Goal: Task Accomplishment & Management: Complete application form

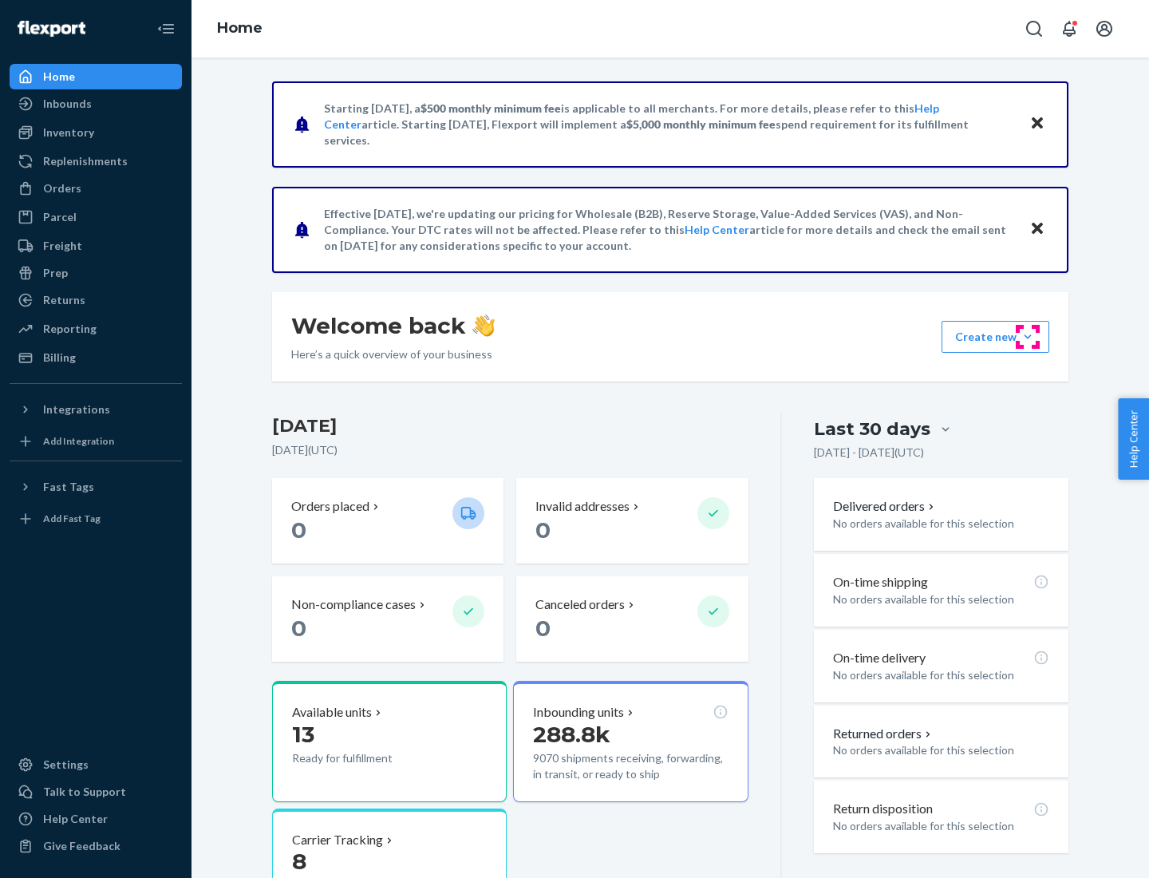
click at [1028, 337] on button "Create new Create new inbound Create new order Create new product" at bounding box center [995, 337] width 108 height 32
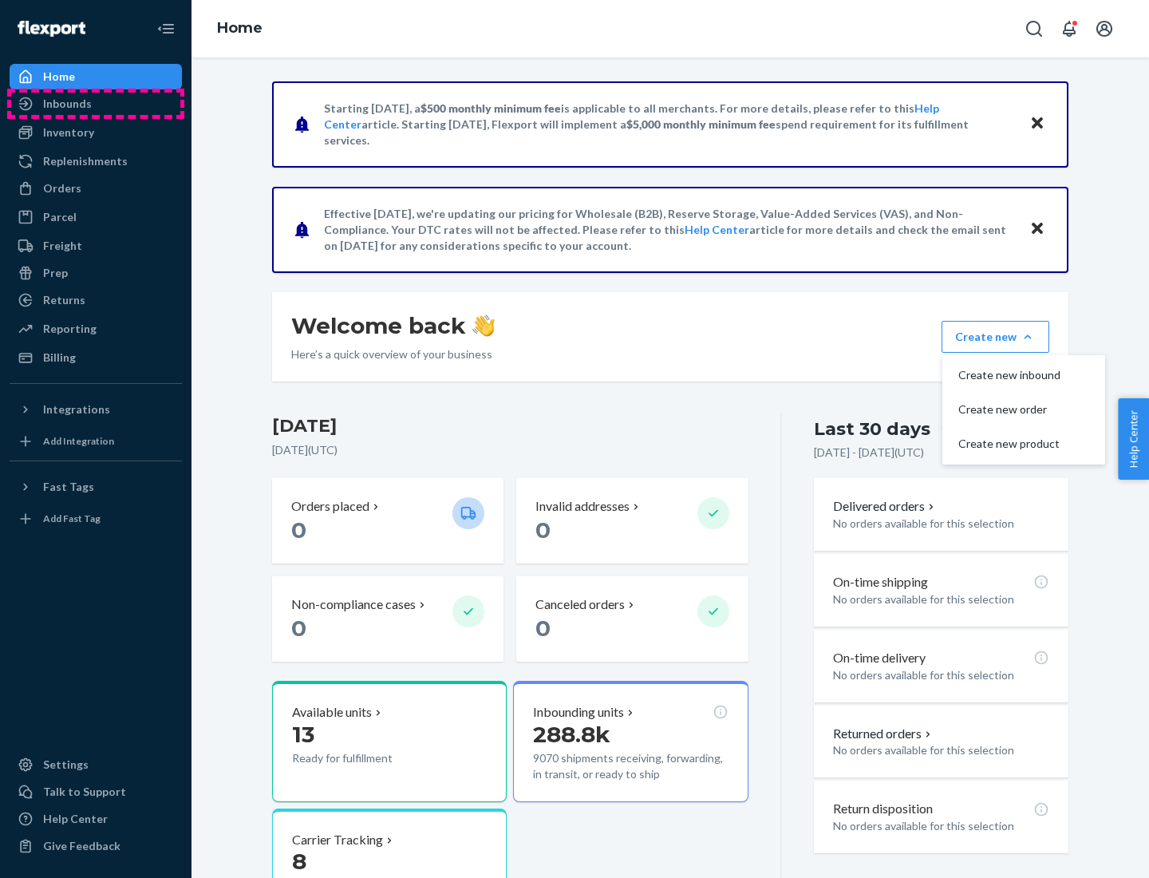
click at [96, 104] on div "Inbounds" at bounding box center [95, 104] width 169 height 22
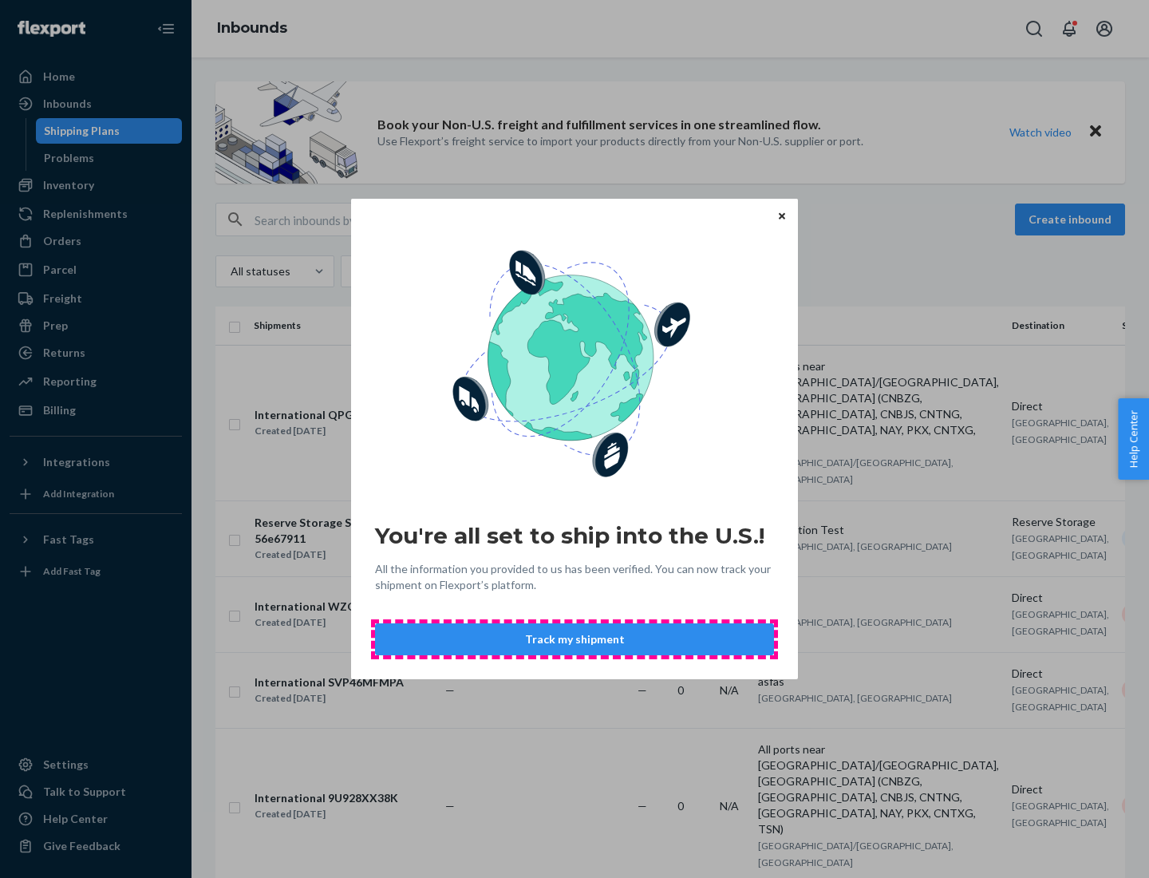
click at [574, 639] on button "Track my shipment" at bounding box center [574, 639] width 399 height 32
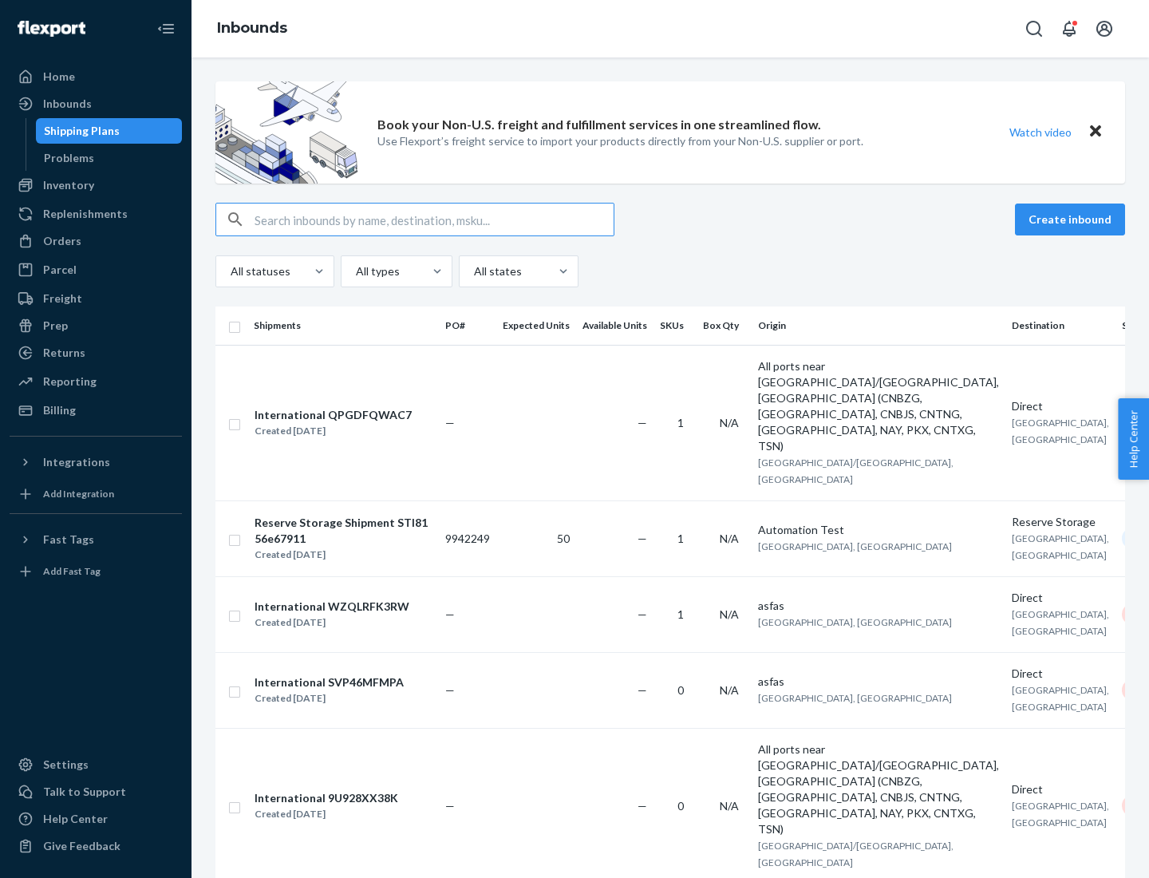
click at [1072, 219] on button "Create inbound" at bounding box center [1070, 219] width 110 height 32
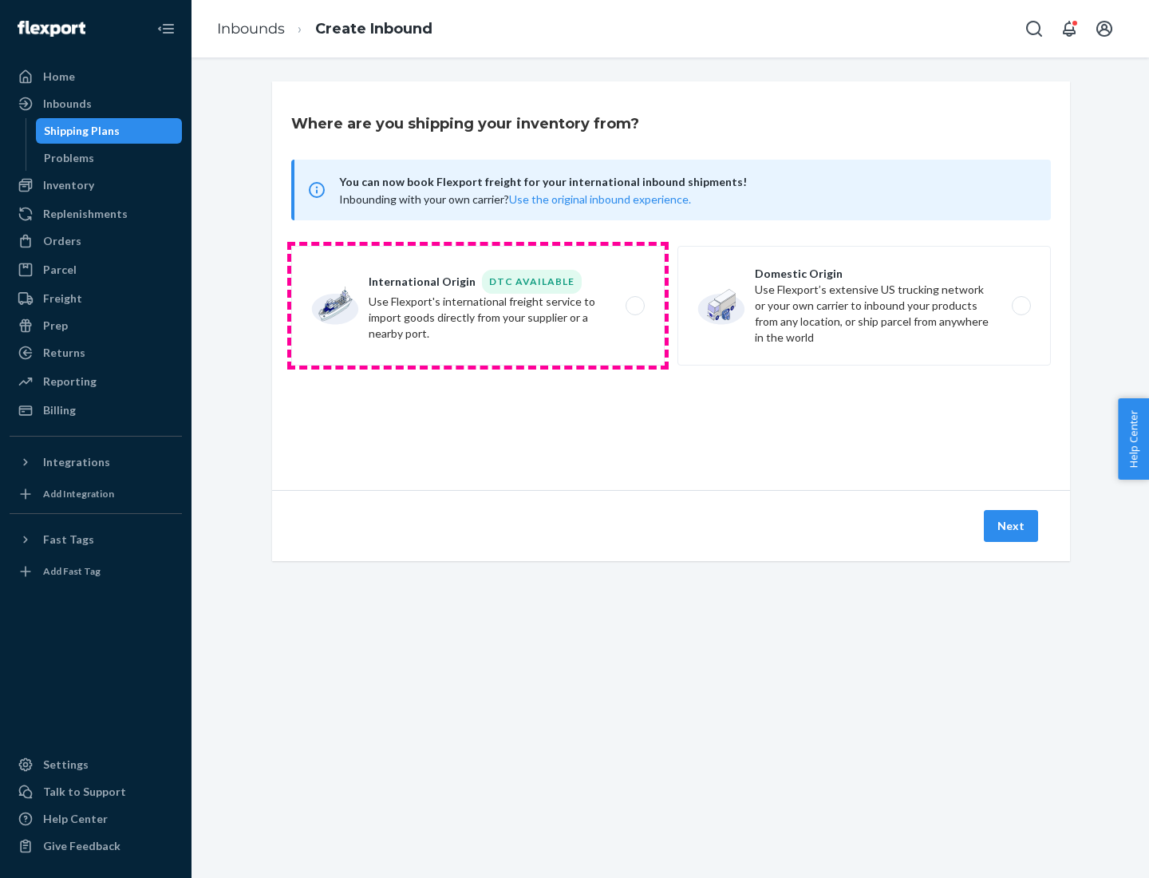
click at [478, 306] on label "International Origin DTC Available Use Flexport's international freight service…" at bounding box center [477, 306] width 373 height 120
click at [634, 306] on input "International Origin DTC Available Use Flexport's international freight service…" at bounding box center [639, 306] width 10 height 10
radio input "true"
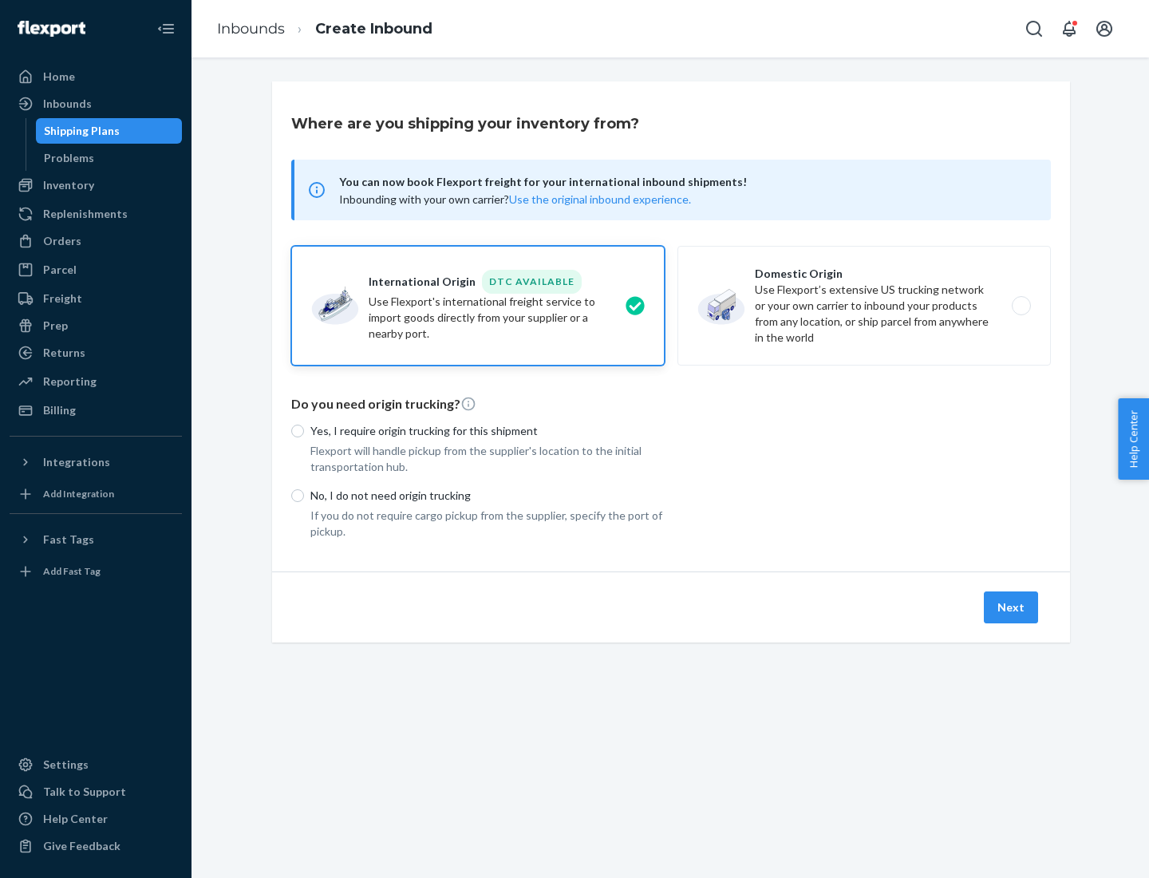
click at [487, 495] on p "No, I do not need origin trucking" at bounding box center [487, 495] width 354 height 16
click at [304, 495] on input "No, I do not need origin trucking" at bounding box center [297, 495] width 13 height 13
radio input "true"
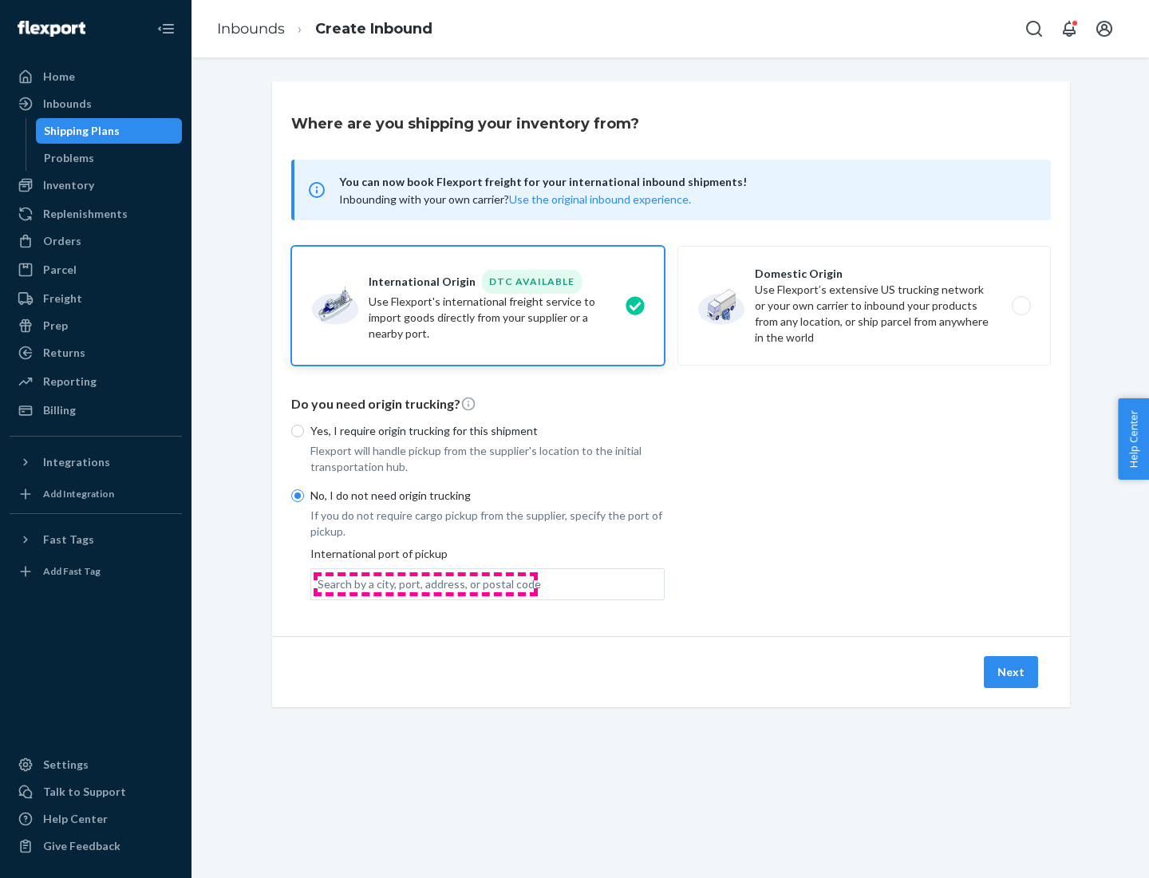
click at [425, 583] on div "Search by a city, port, address, or postal code" at bounding box center [429, 584] width 223 height 16
click at [319, 583] on input "Search by a city, port, address, or postal code" at bounding box center [319, 584] width 2 height 16
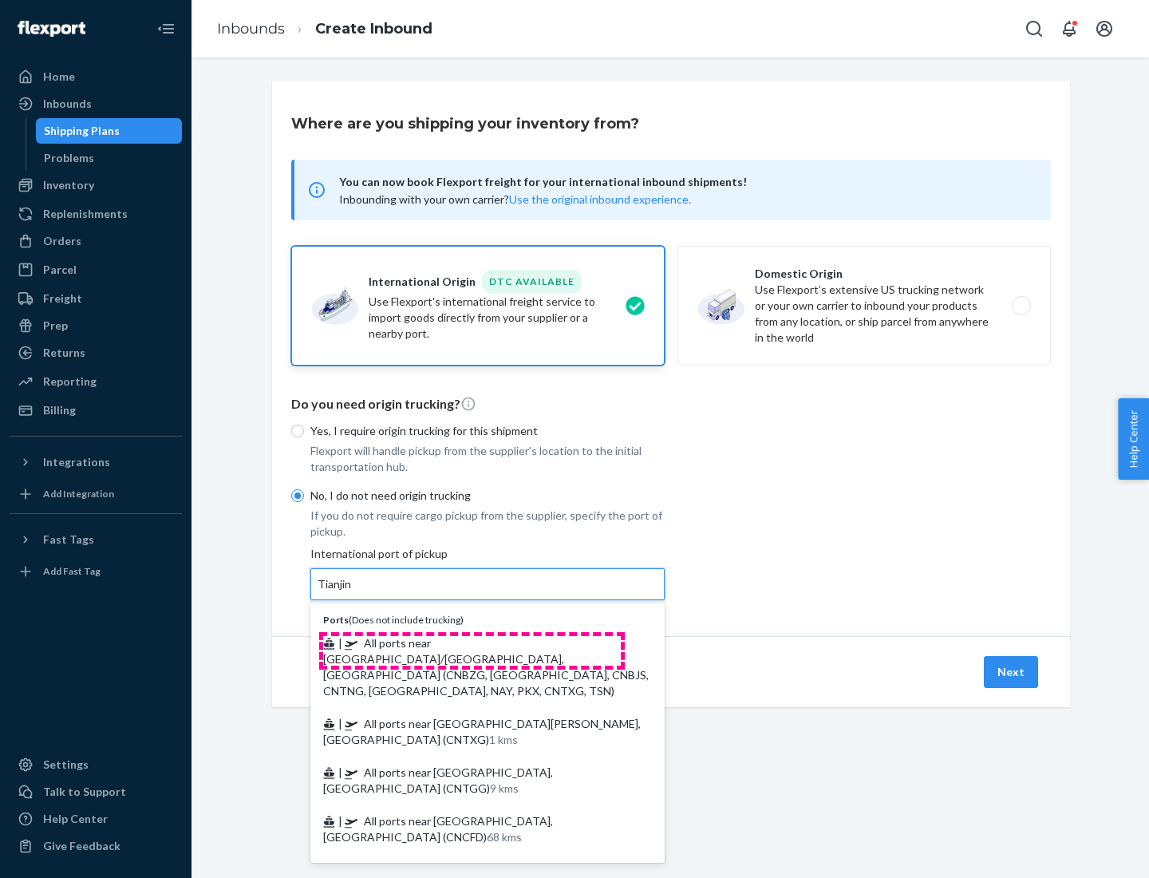
click at [472, 642] on span "| All ports near [GEOGRAPHIC_DATA]/[GEOGRAPHIC_DATA], [GEOGRAPHIC_DATA] (CNBZG,…" at bounding box center [486, 666] width 326 height 61
click at [353, 592] on input "Tianjin" at bounding box center [335, 584] width 35 height 16
type input "All ports near [GEOGRAPHIC_DATA]/[GEOGRAPHIC_DATA], [GEOGRAPHIC_DATA] (CNBZG, […"
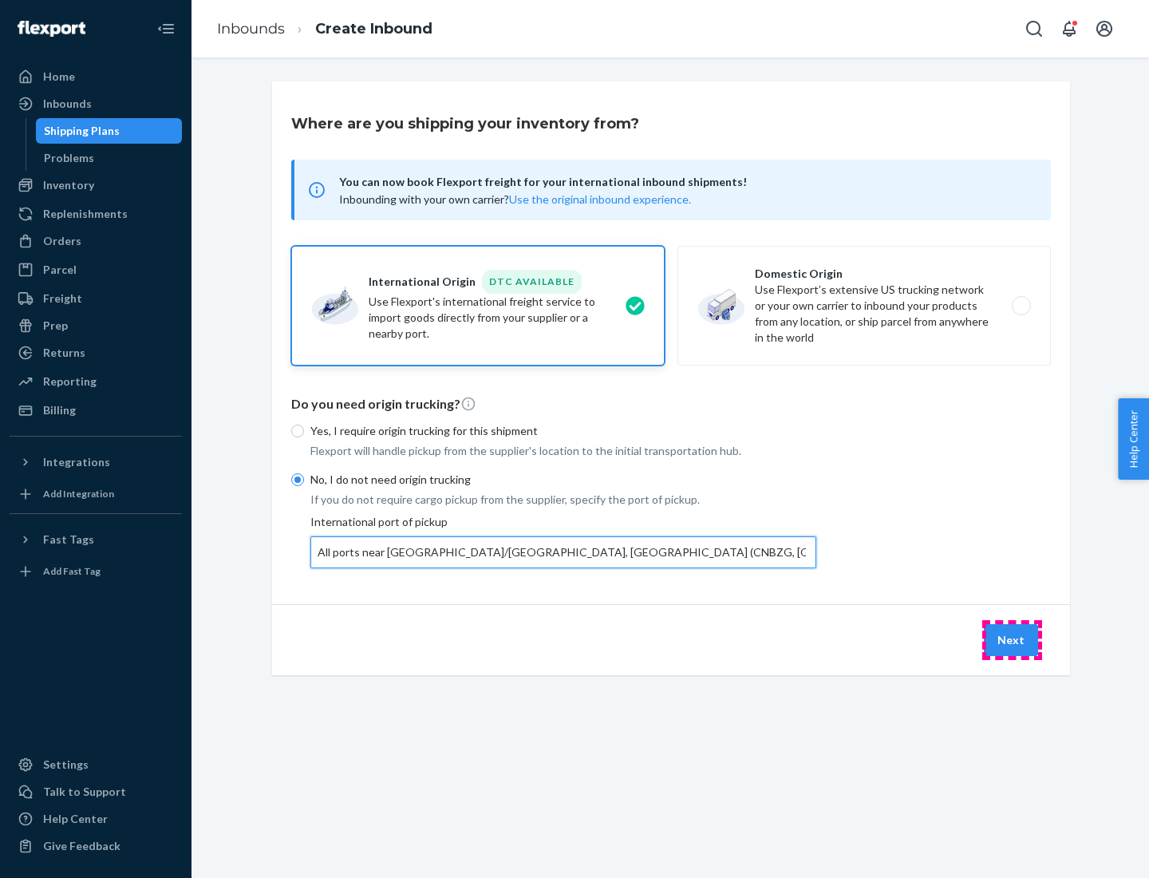
click at [1012, 639] on button "Next" at bounding box center [1011, 640] width 54 height 32
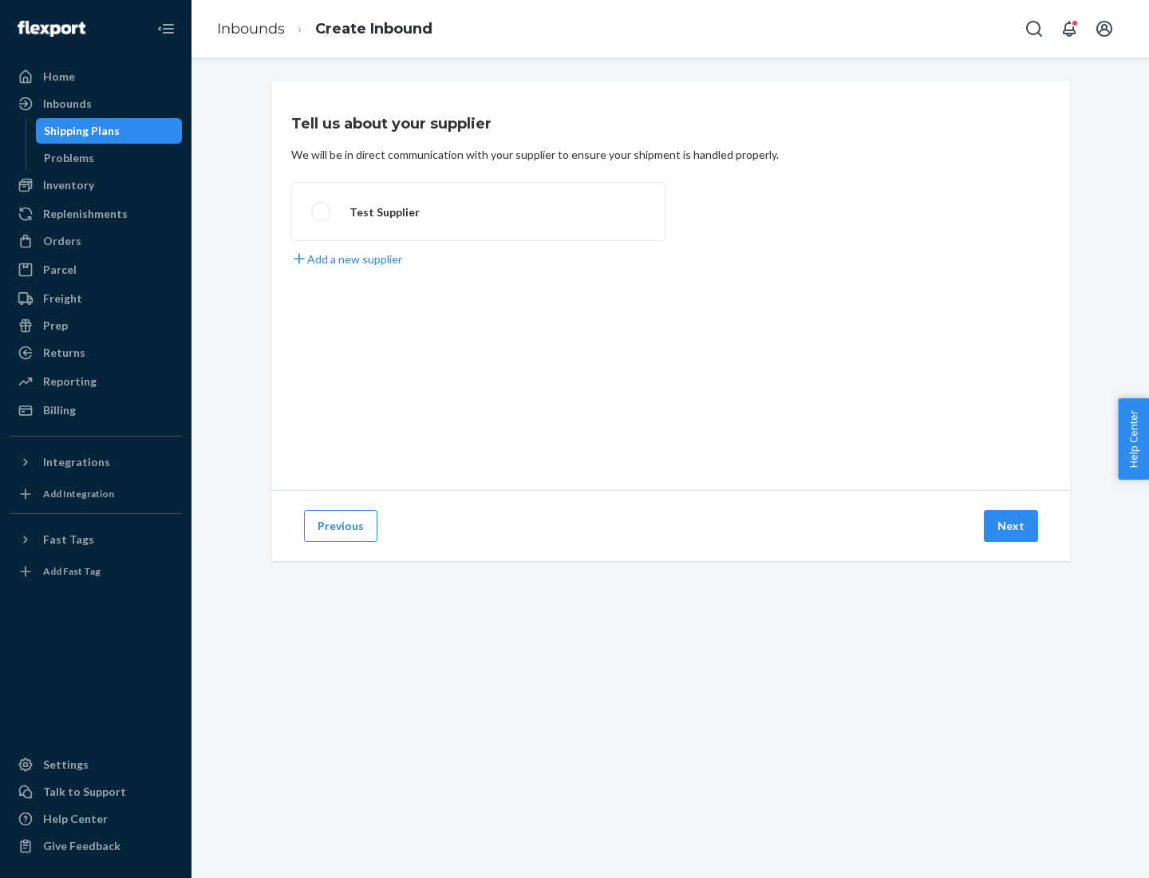
click at [478, 211] on label "Test Supplier" at bounding box center [477, 211] width 373 height 59
click at [322, 211] on input "Test Supplier" at bounding box center [316, 212] width 10 height 10
radio input "true"
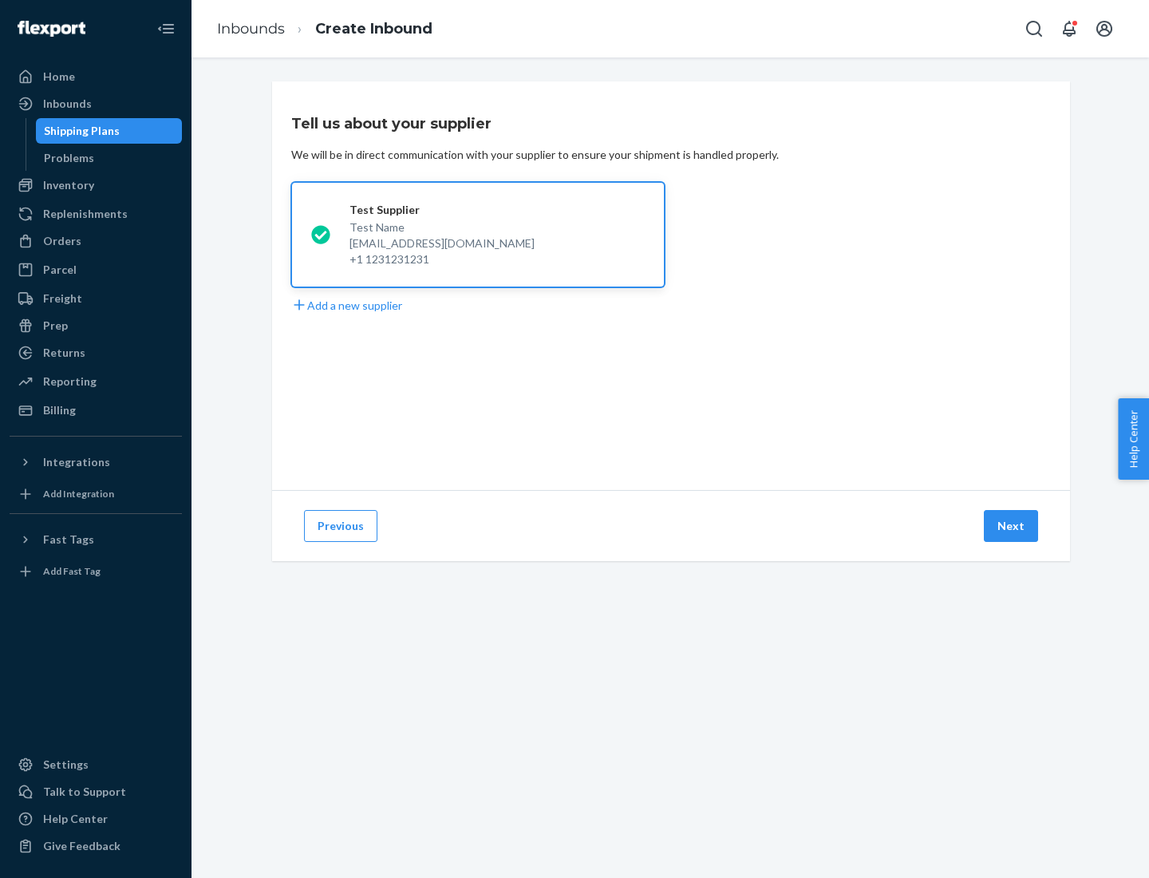
click at [1012, 526] on button "Next" at bounding box center [1011, 526] width 54 height 32
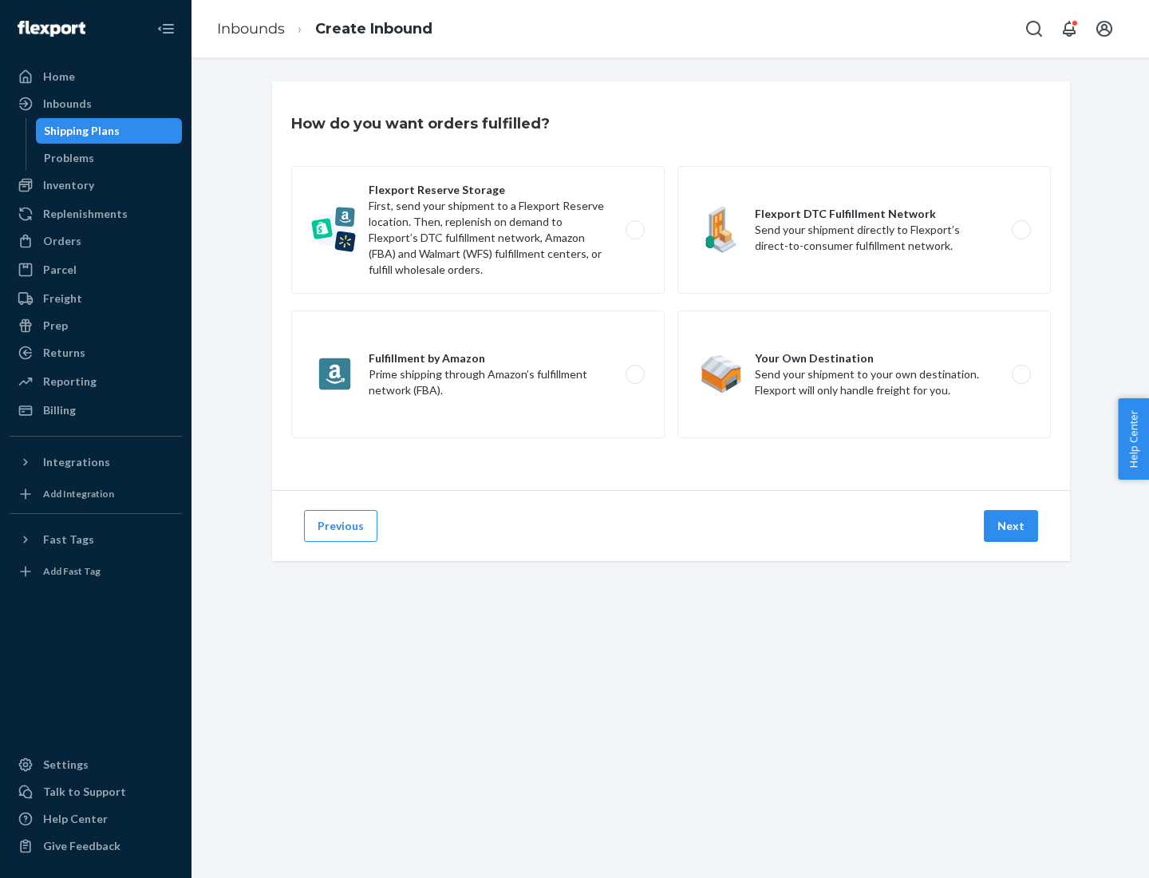
click at [671, 286] on div "Flexport Reserve Storage First, send your shipment to a Flexport Reserve locati…" at bounding box center [671, 304] width 760 height 276
click at [864, 230] on label "Flexport DTC Fulfillment Network Send your shipment directly to Flexport’s dire…" at bounding box center [863, 230] width 373 height 128
click at [1020, 230] on input "Flexport DTC Fulfillment Network Send your shipment directly to Flexport’s dire…" at bounding box center [1025, 230] width 10 height 10
radio input "true"
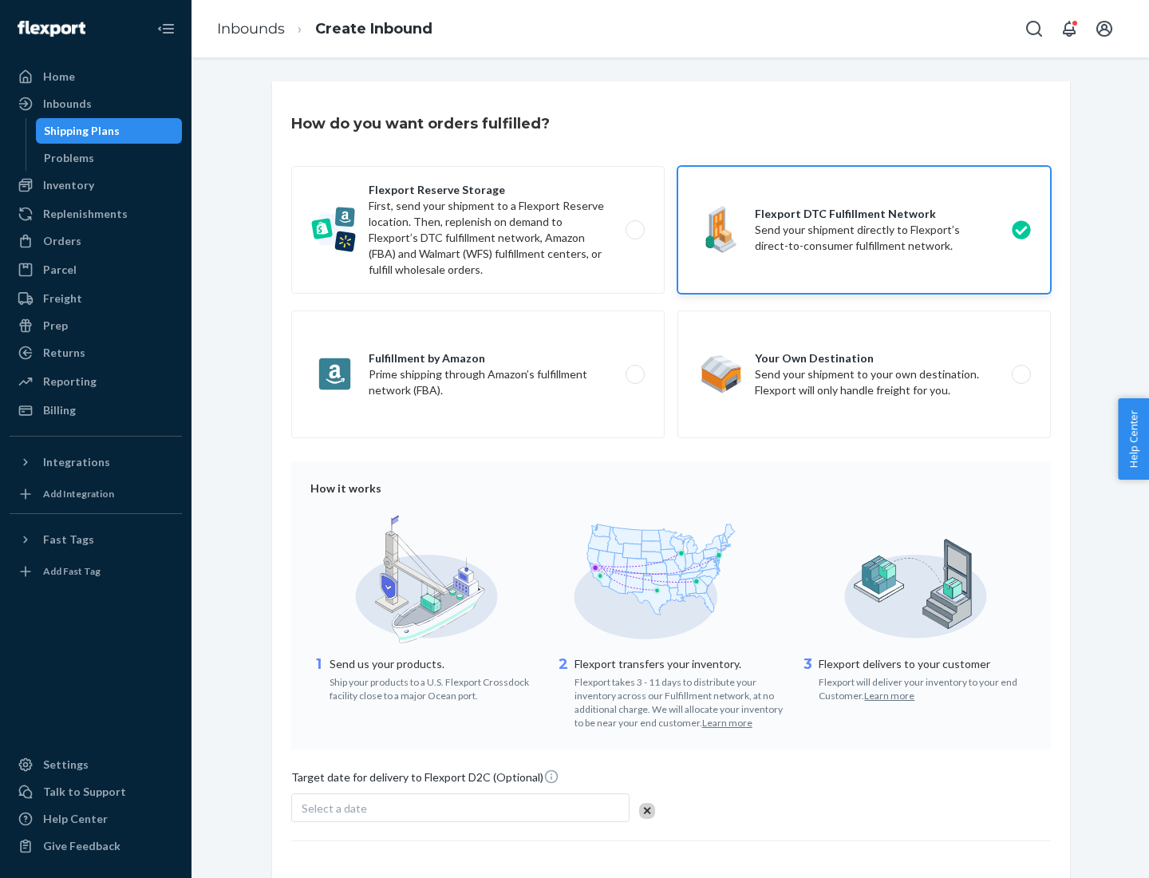
scroll to position [117, 0]
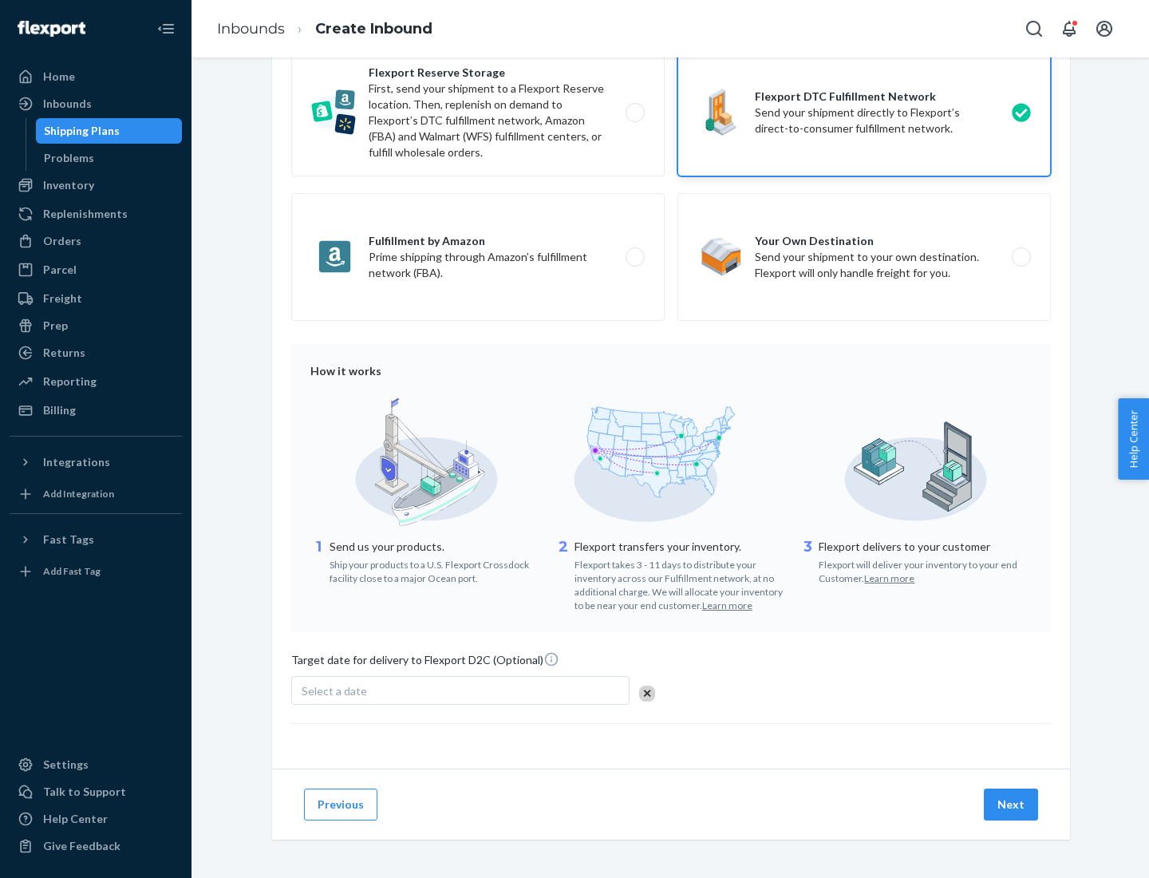
click at [1012, 803] on button "Next" at bounding box center [1011, 804] width 54 height 32
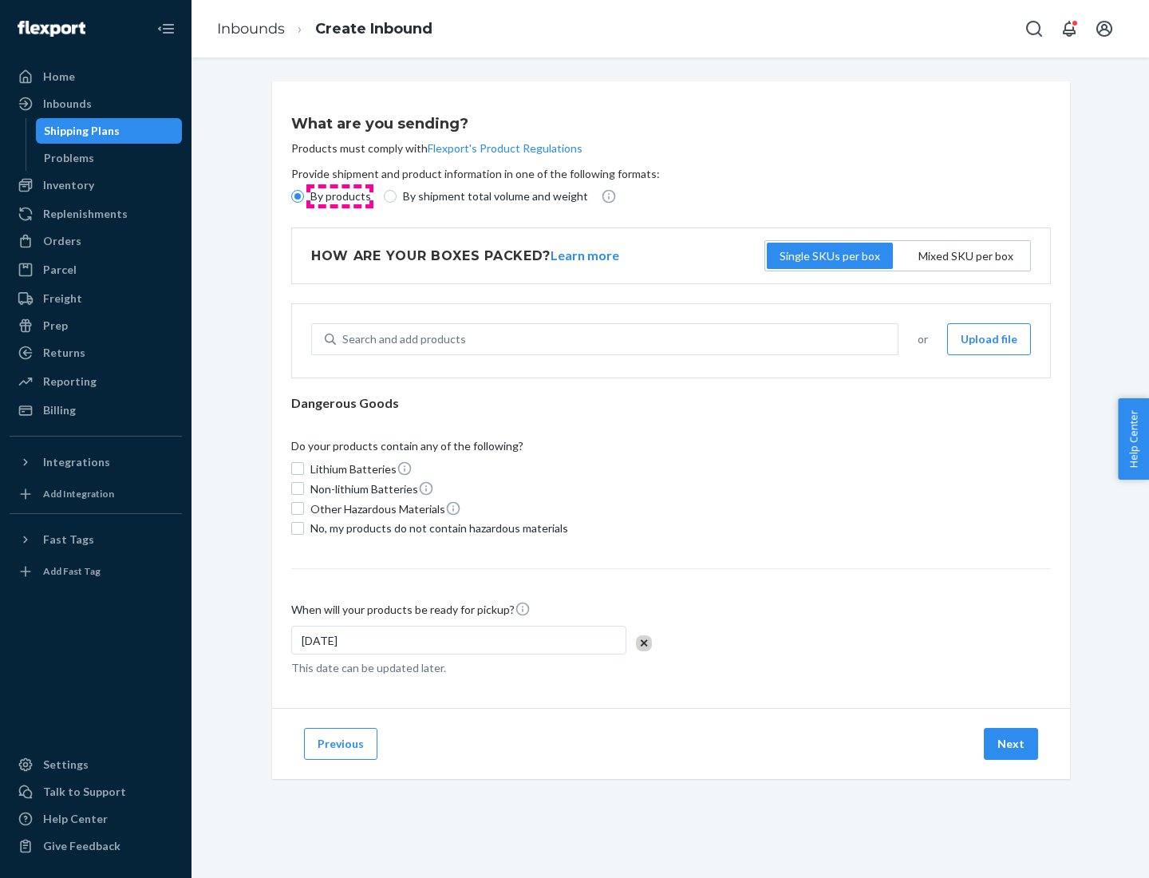
click at [339, 196] on p "By products" at bounding box center [340, 196] width 61 height 16
click at [304, 196] on input "By products" at bounding box center [297, 196] width 13 height 13
click at [401, 339] on div "Search and add products" at bounding box center [404, 339] width 124 height 16
click at [344, 339] on input "Search and add products" at bounding box center [343, 339] width 2 height 16
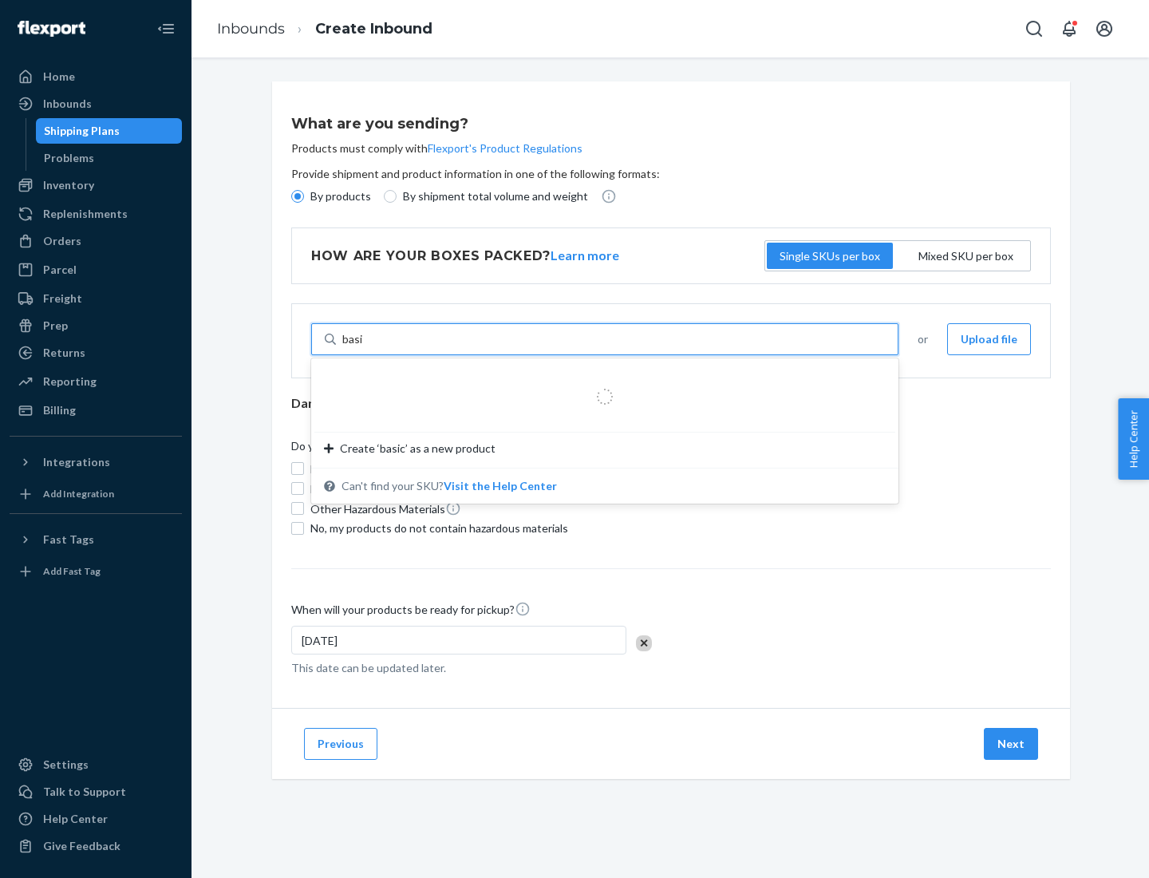
type input "basic"
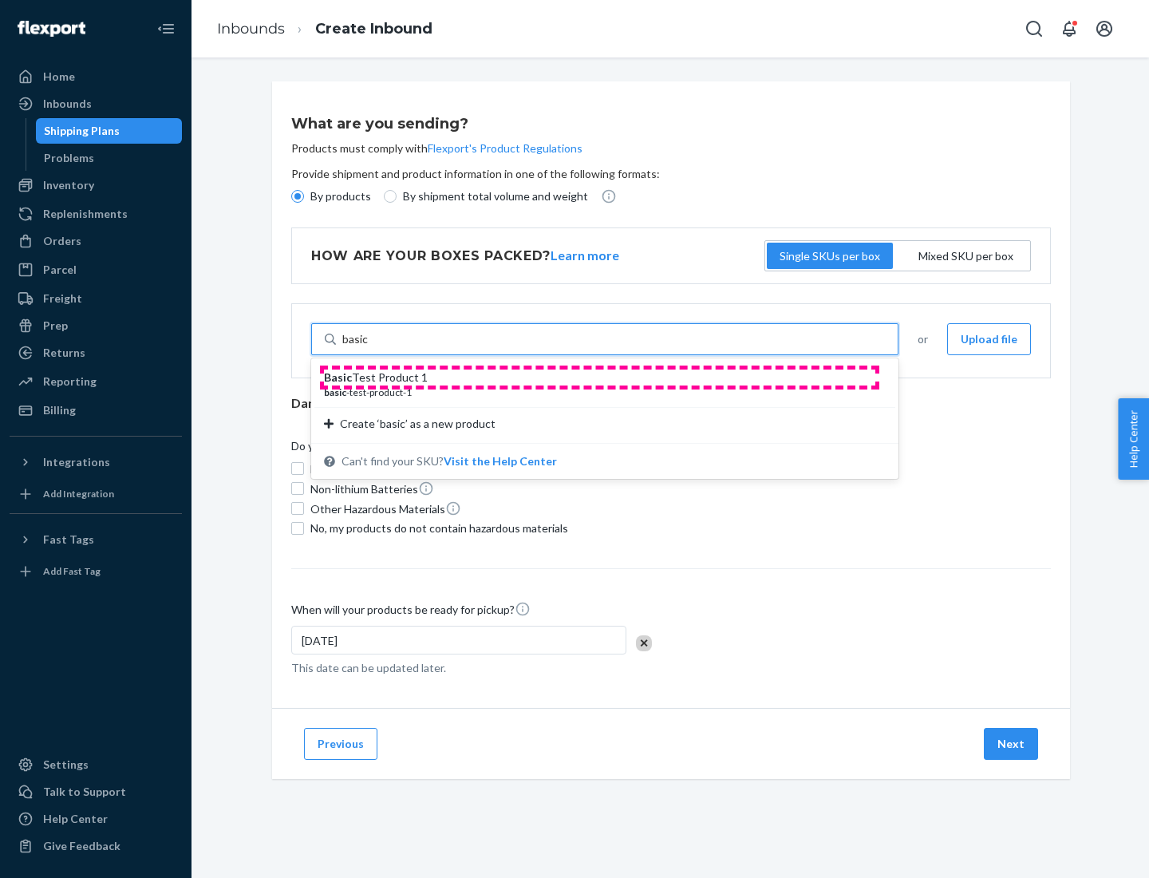
click at [599, 377] on div "Basic Test Product 1" at bounding box center [598, 377] width 549 height 16
click at [369, 347] on input "basic" at bounding box center [355, 339] width 26 height 16
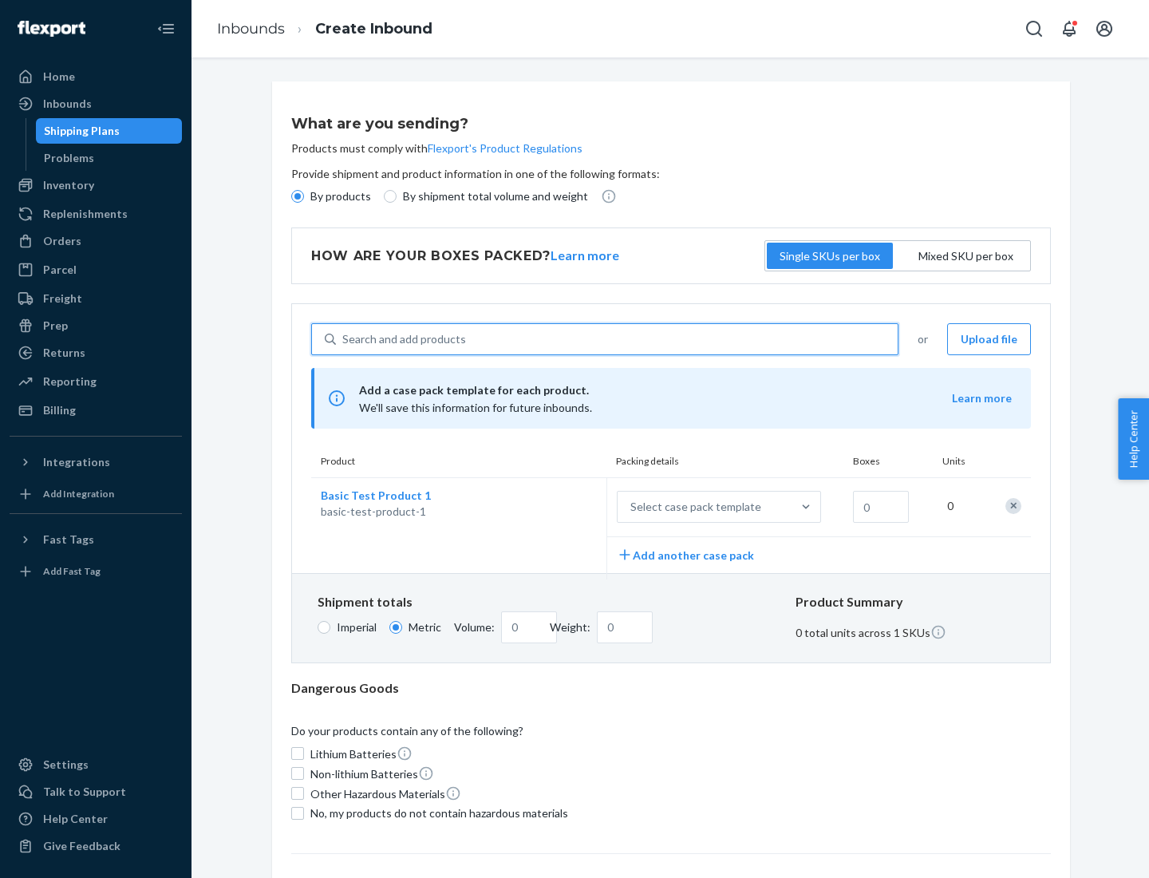
scroll to position [39, 0]
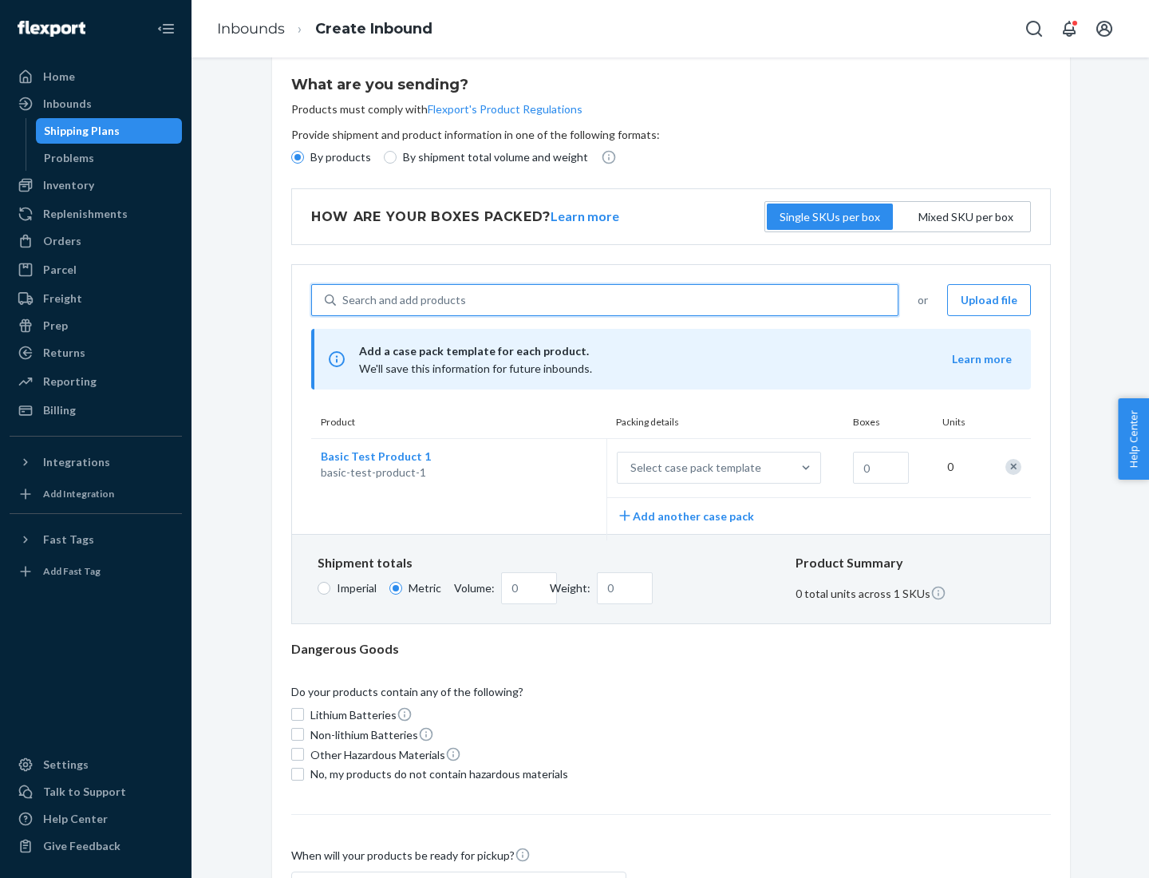
click at [693, 468] on div "Select case pack template" at bounding box center [695, 468] width 131 height 16
click at [551, 468] on input "Select case pack template" at bounding box center [551, 468] width 0 height 0
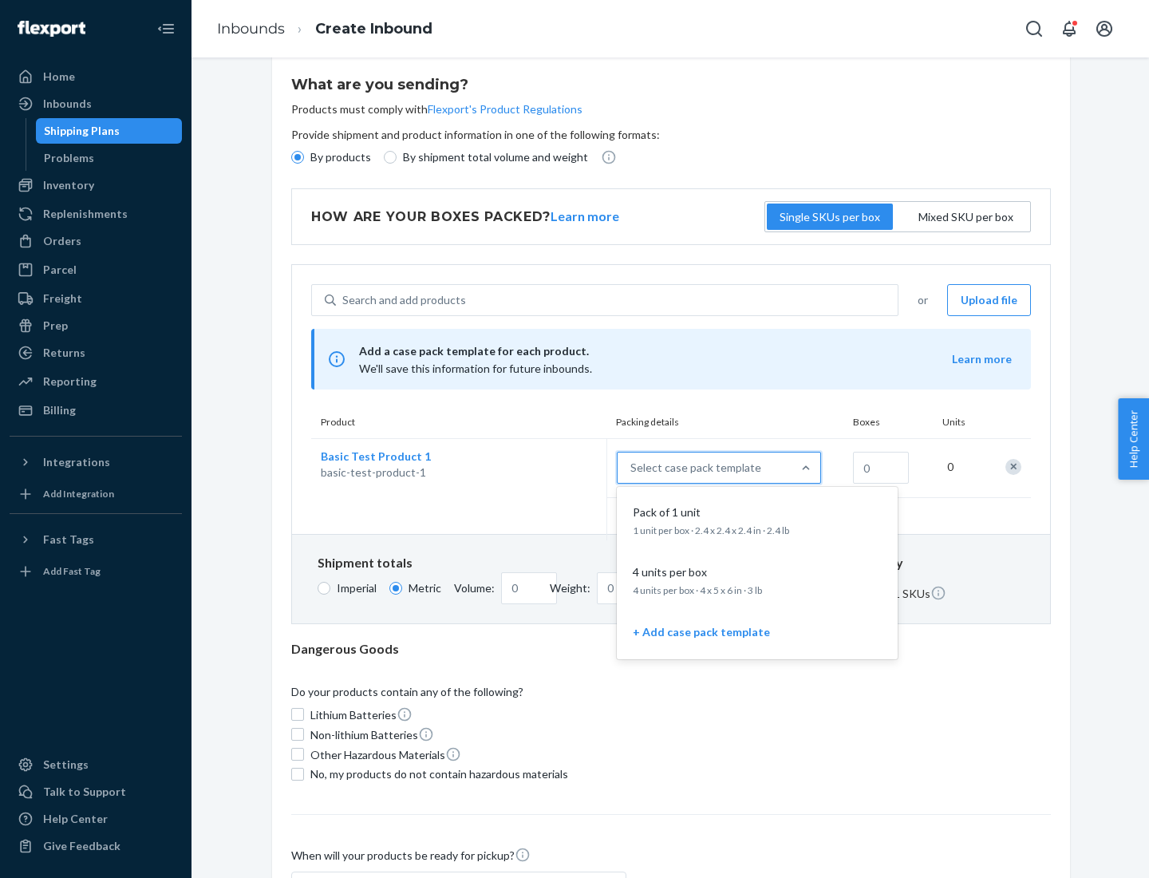
scroll to position [92, 0]
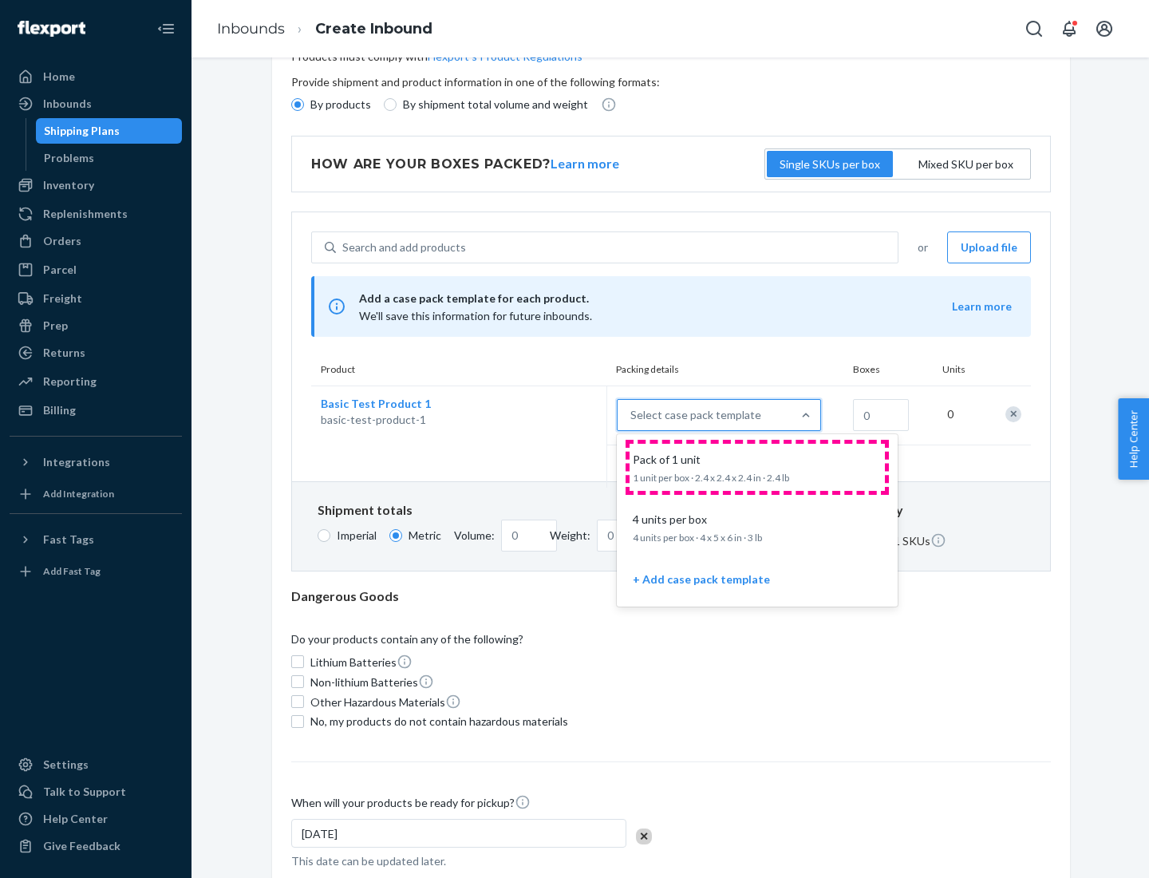
click at [757, 467] on div "Pack of 1 unit" at bounding box center [753, 460] width 255 height 16
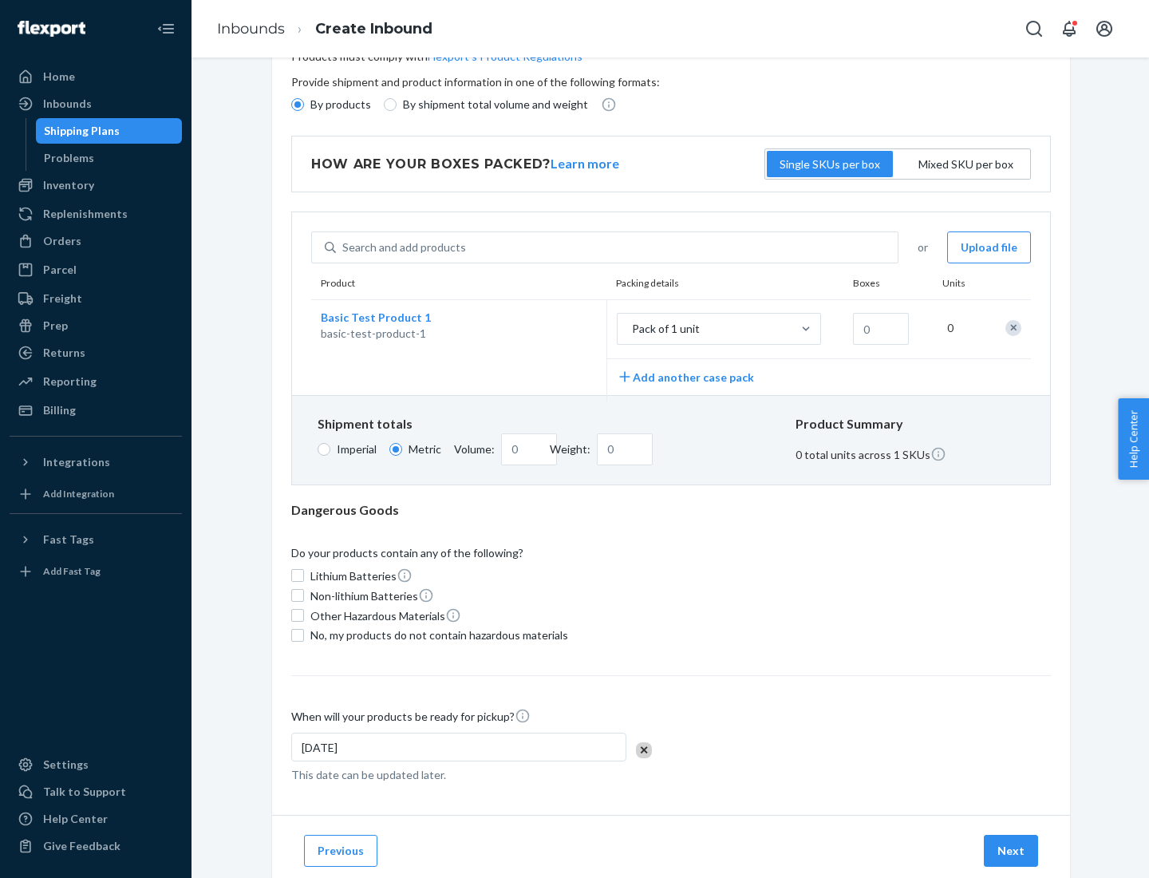
scroll to position [0, 0]
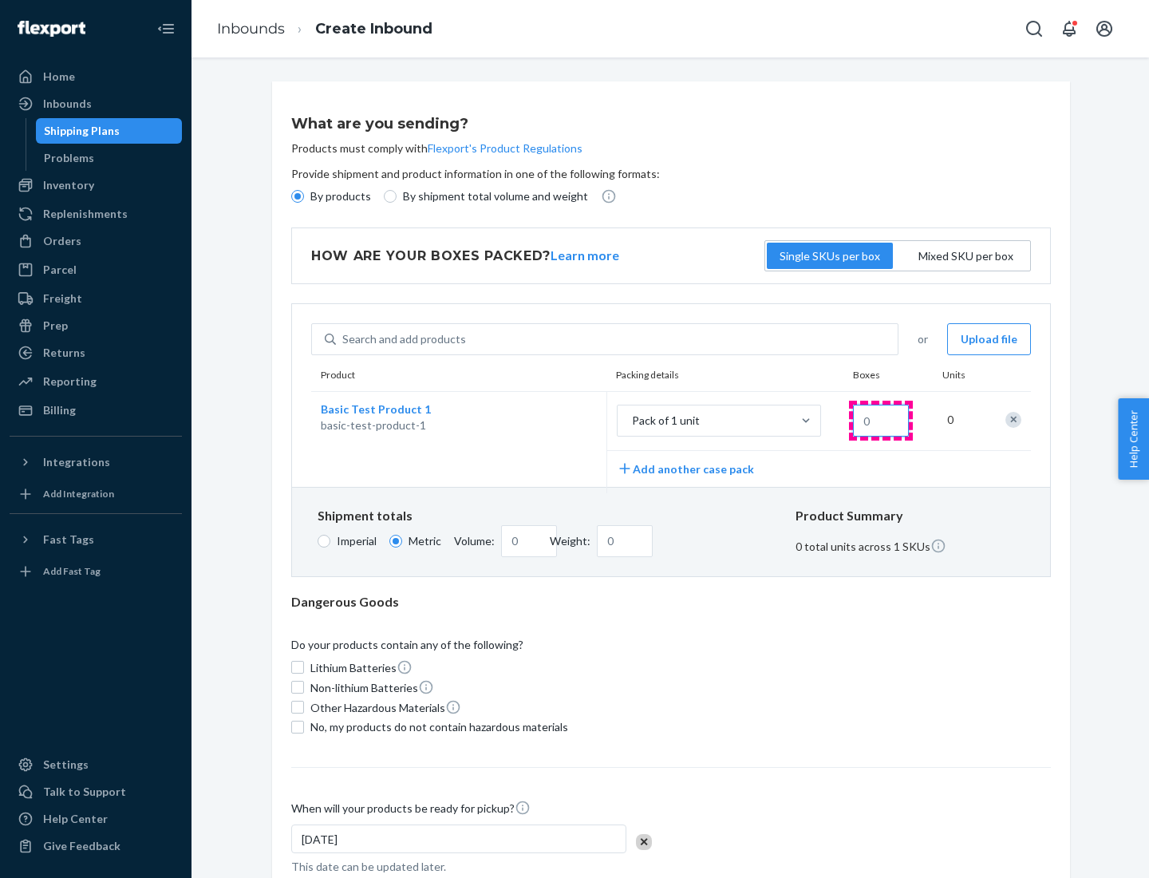
type input "1.09"
type input "1"
type input "10.89"
type input "100"
type input "0.23"
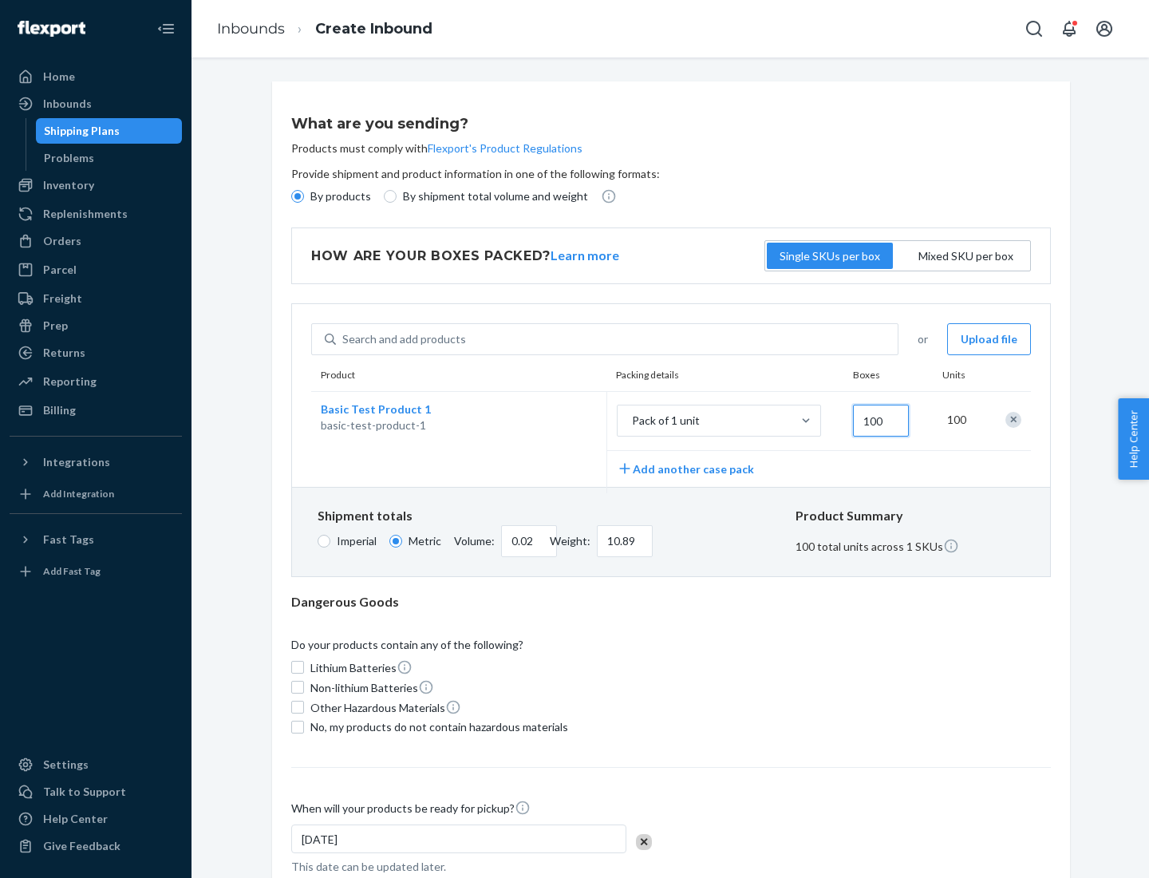
type input "1088.62"
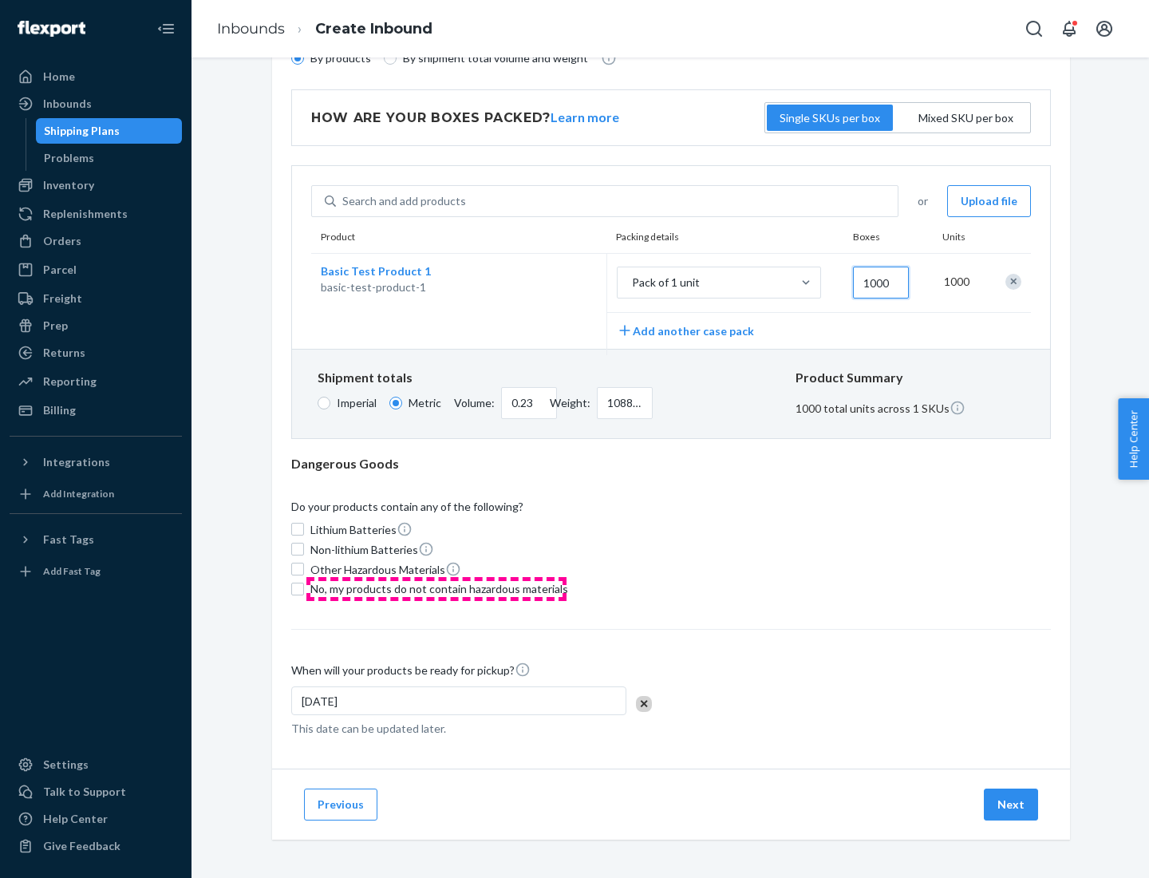
type input "1000"
click at [436, 588] on span "No, my products do not contain hazardous materials" at bounding box center [439, 589] width 258 height 16
click at [304, 588] on input "No, my products do not contain hazardous materials" at bounding box center [297, 588] width 13 height 13
checkbox input "true"
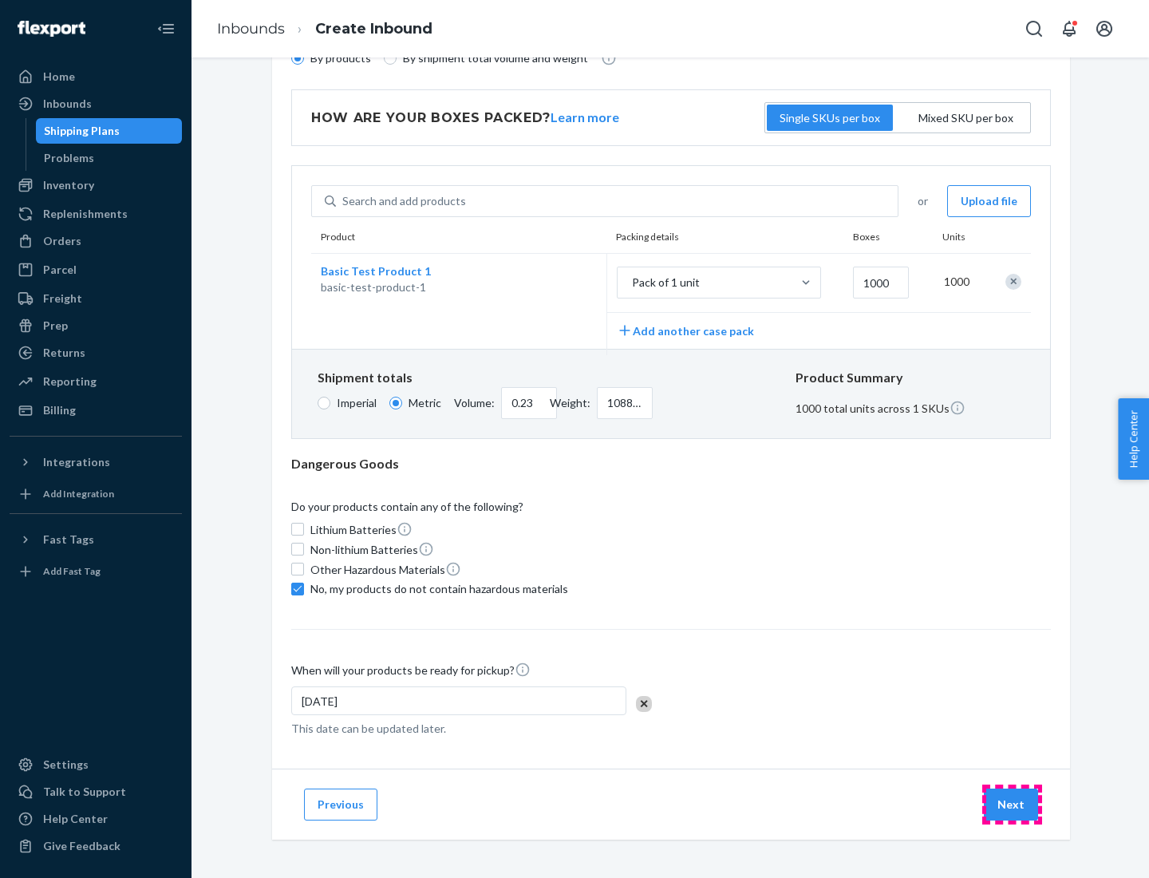
click at [1012, 803] on button "Next" at bounding box center [1011, 804] width 54 height 32
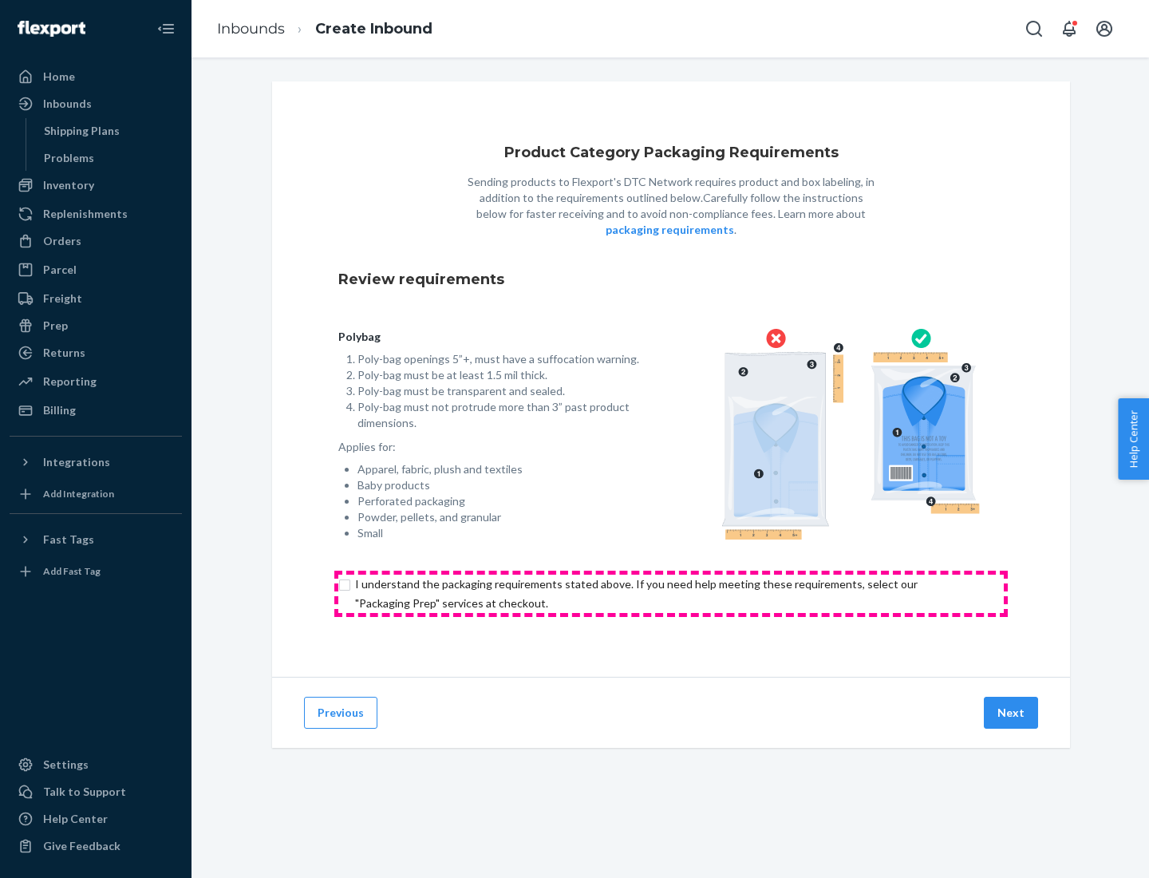
click at [671, 593] on input "checkbox" at bounding box center [670, 593] width 665 height 38
checkbox input "true"
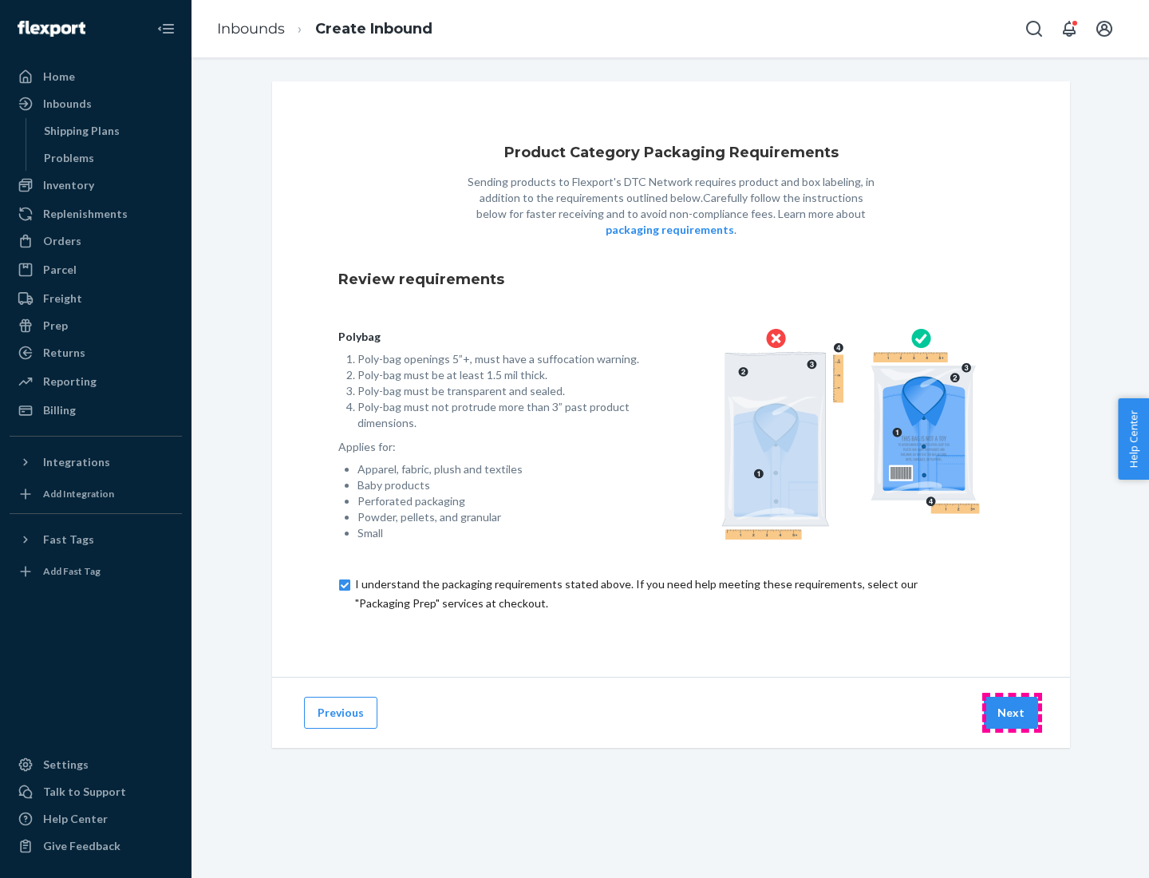
click at [1012, 712] on button "Next" at bounding box center [1011, 713] width 54 height 32
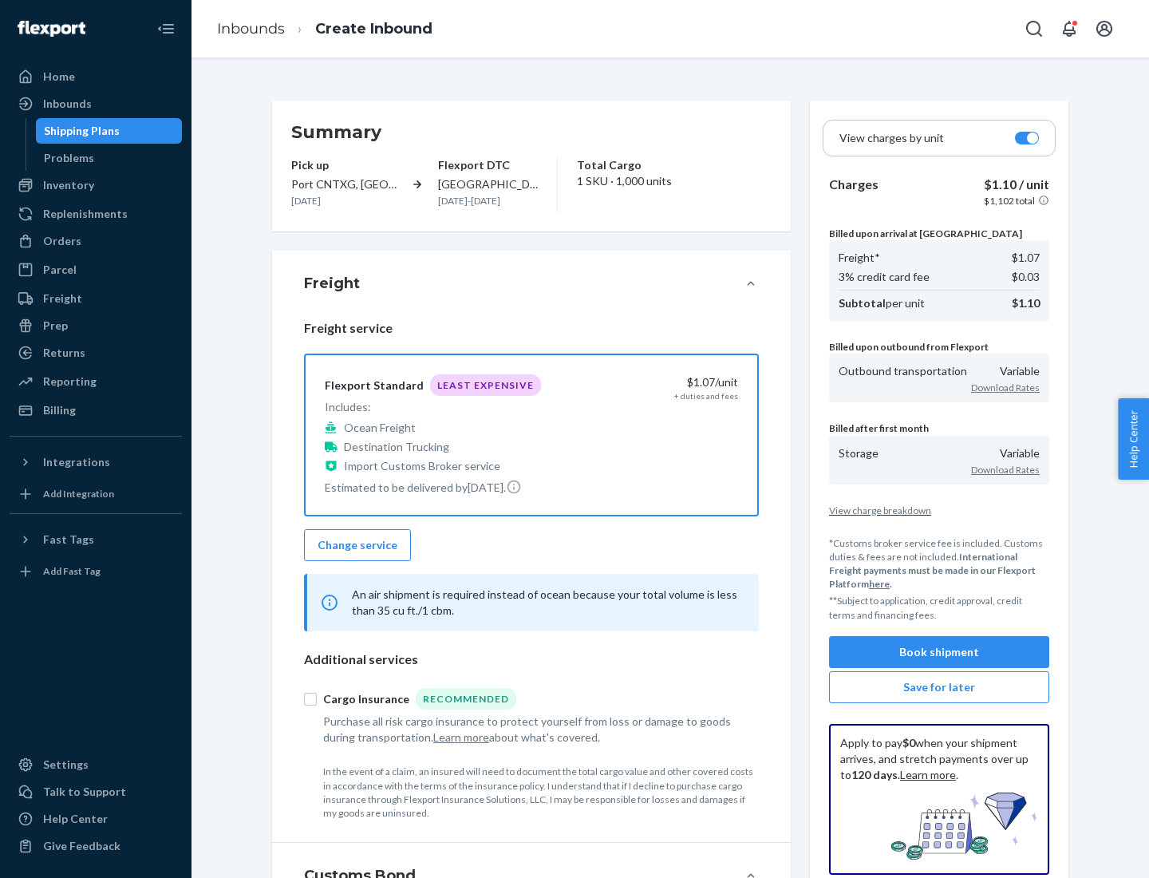
scroll to position [184, 0]
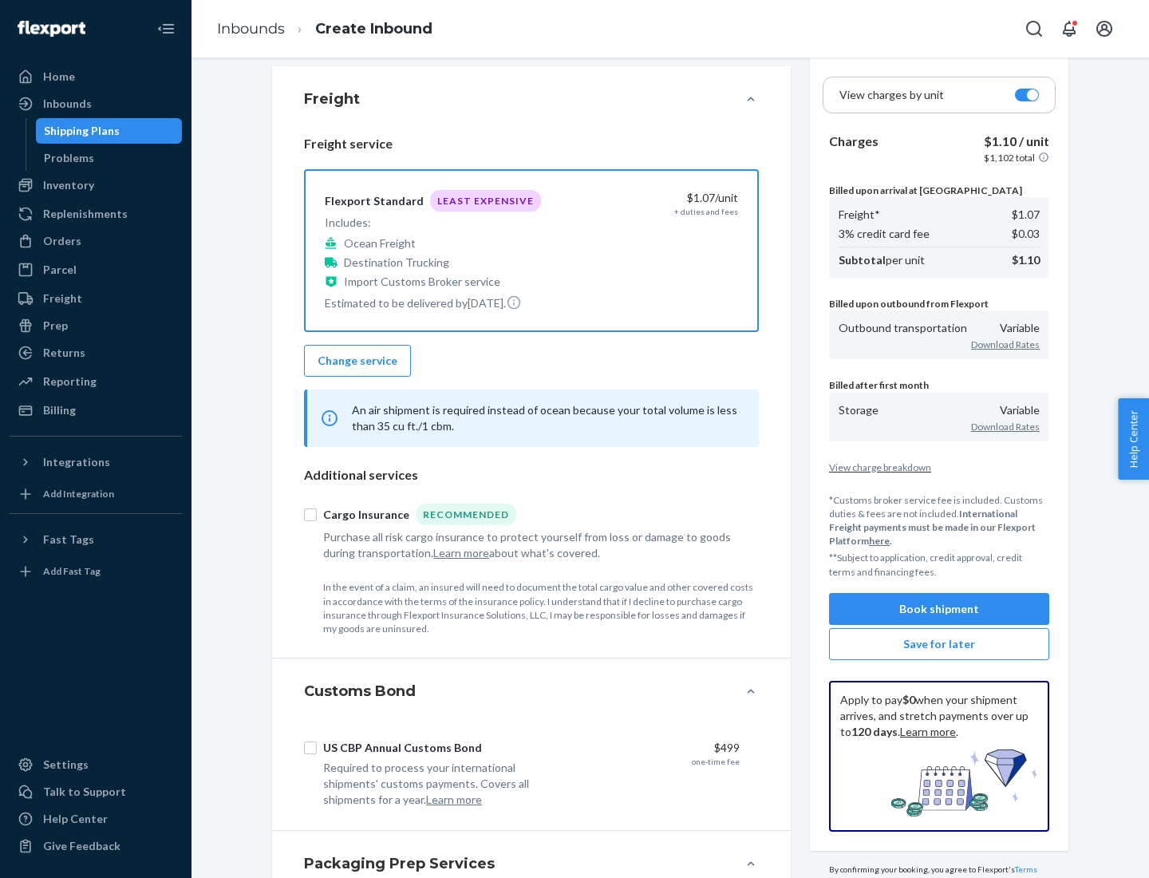
click at [939, 608] on button "Book shipment" at bounding box center [939, 609] width 220 height 32
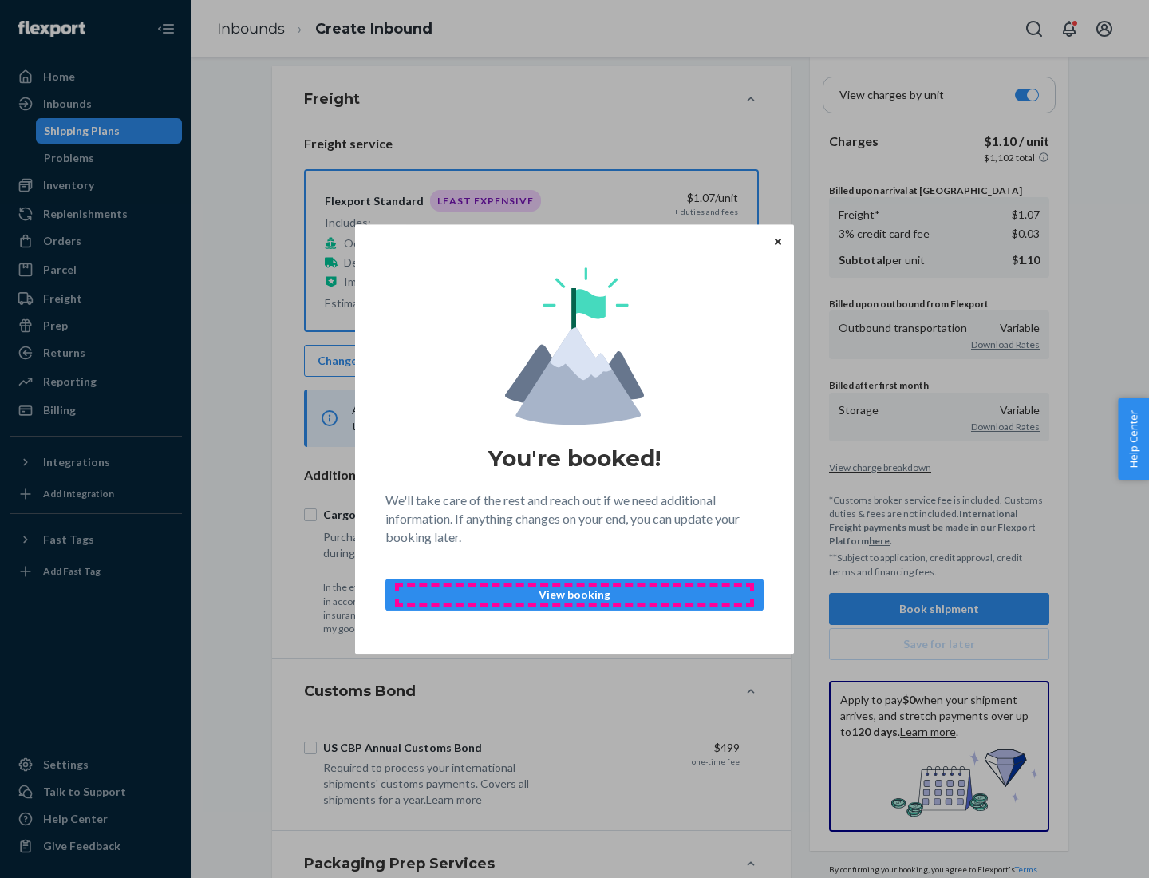
click at [574, 594] on p "View booking" at bounding box center [574, 594] width 351 height 16
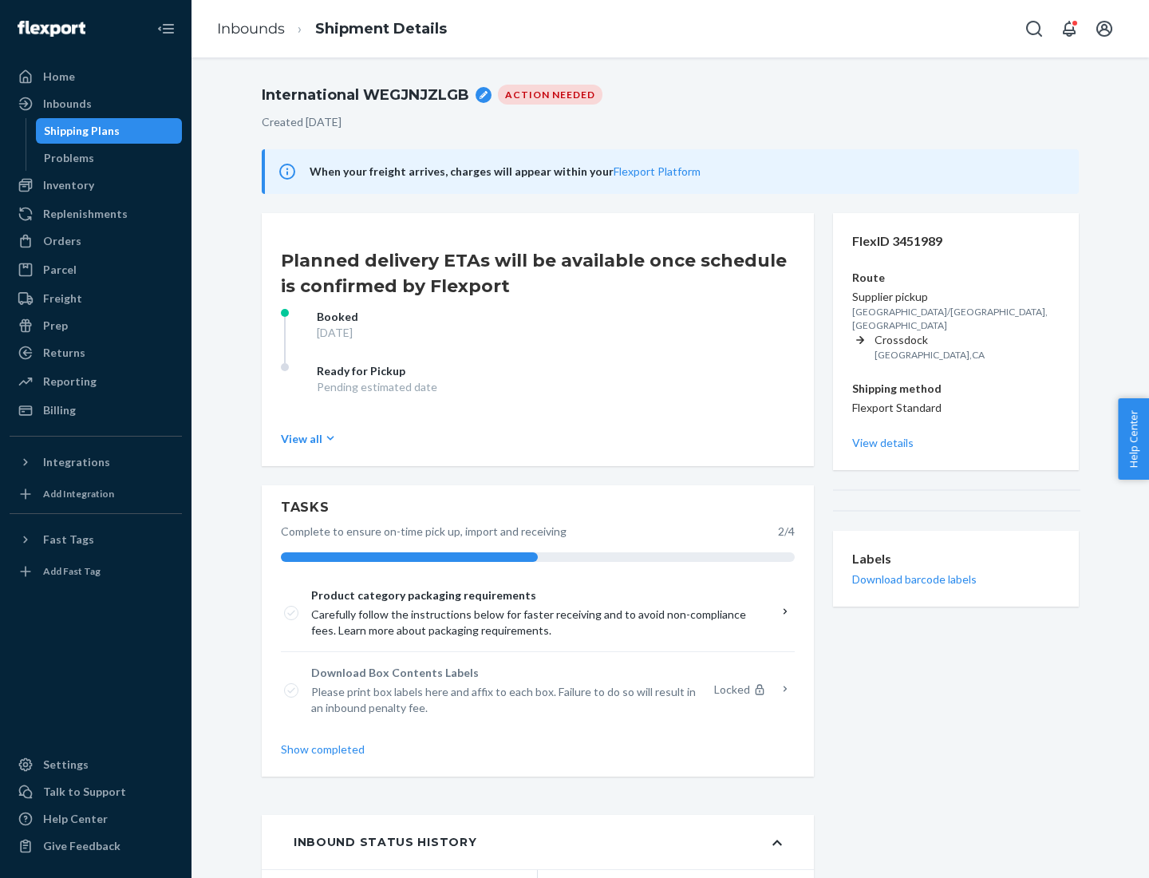
scroll to position [128, 0]
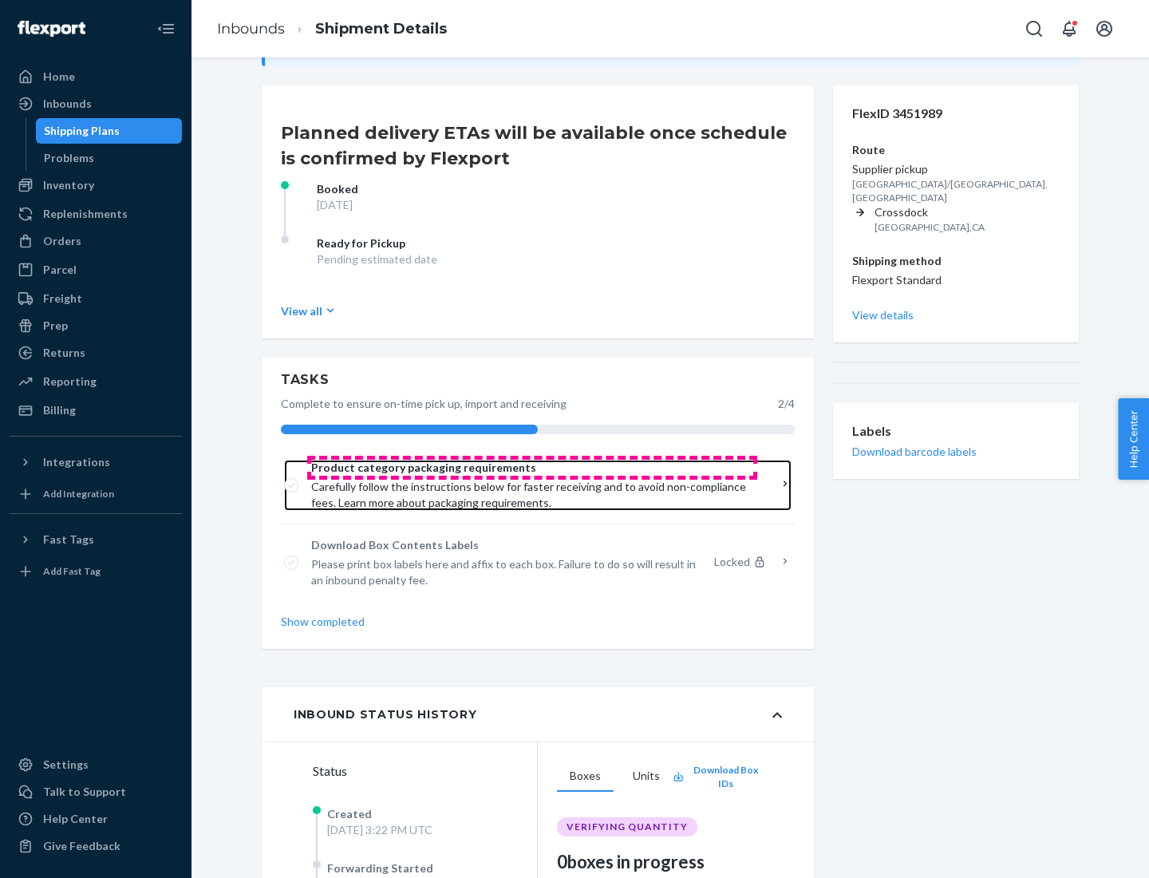
click at [532, 468] on span "Product category packaging requirements" at bounding box center [532, 468] width 442 height 16
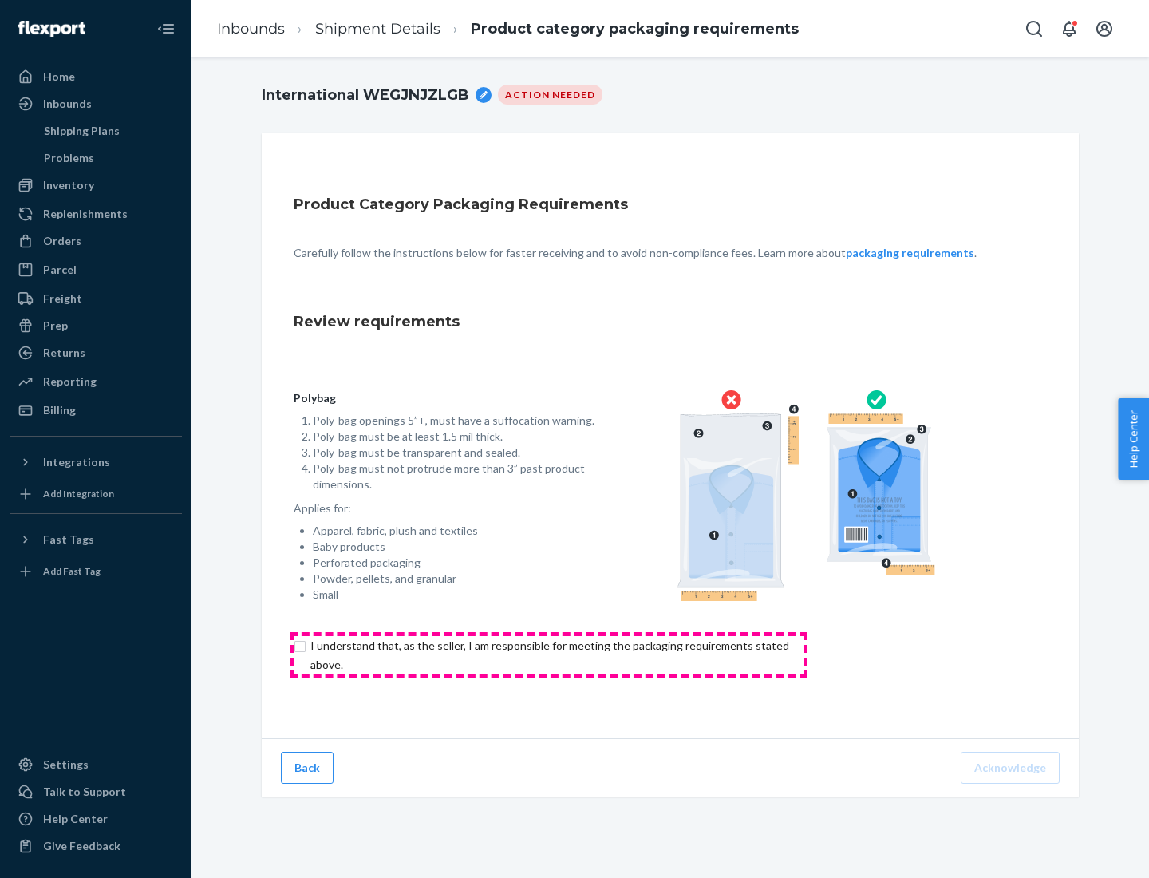
click at [548, 654] on input "checkbox" at bounding box center [559, 655] width 531 height 38
checkbox input "true"
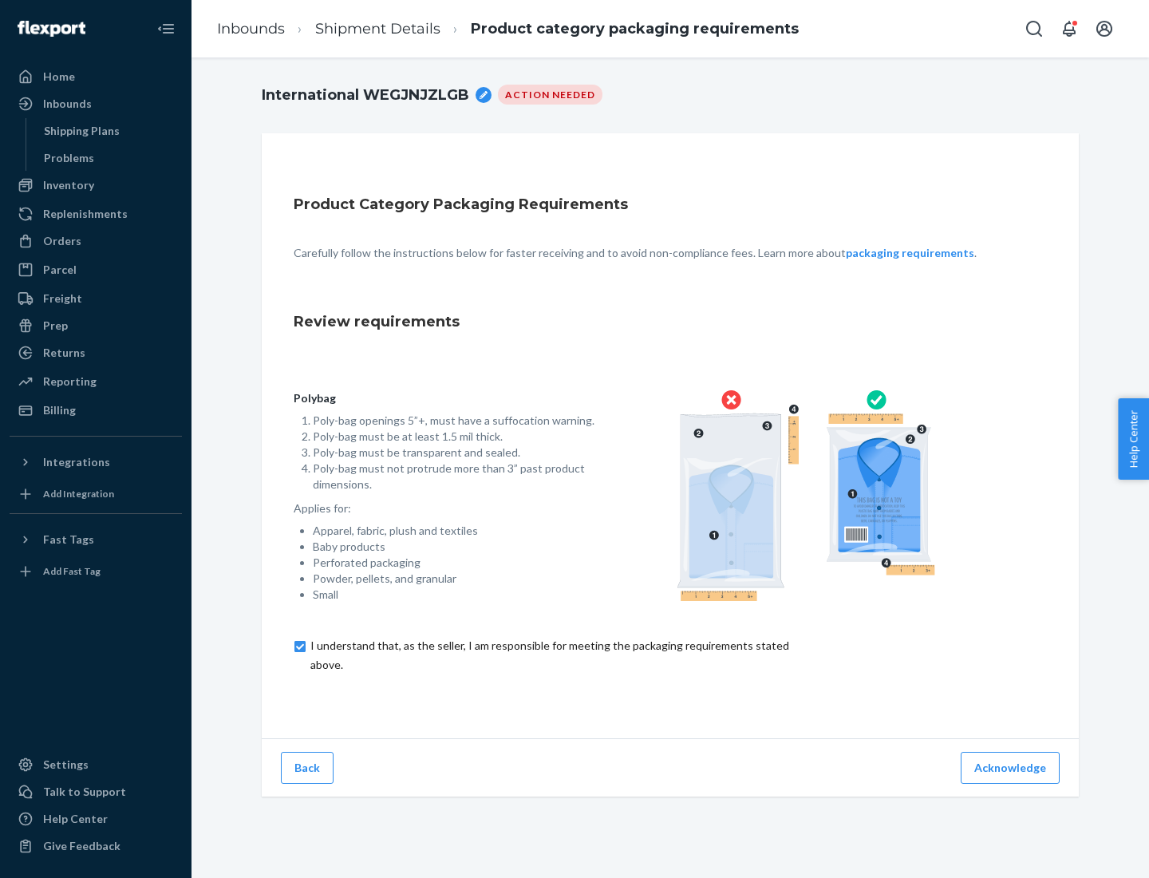
click at [1012, 767] on button "Acknowledge" at bounding box center [1010, 768] width 99 height 32
